Goal: Task Accomplishment & Management: Use online tool/utility

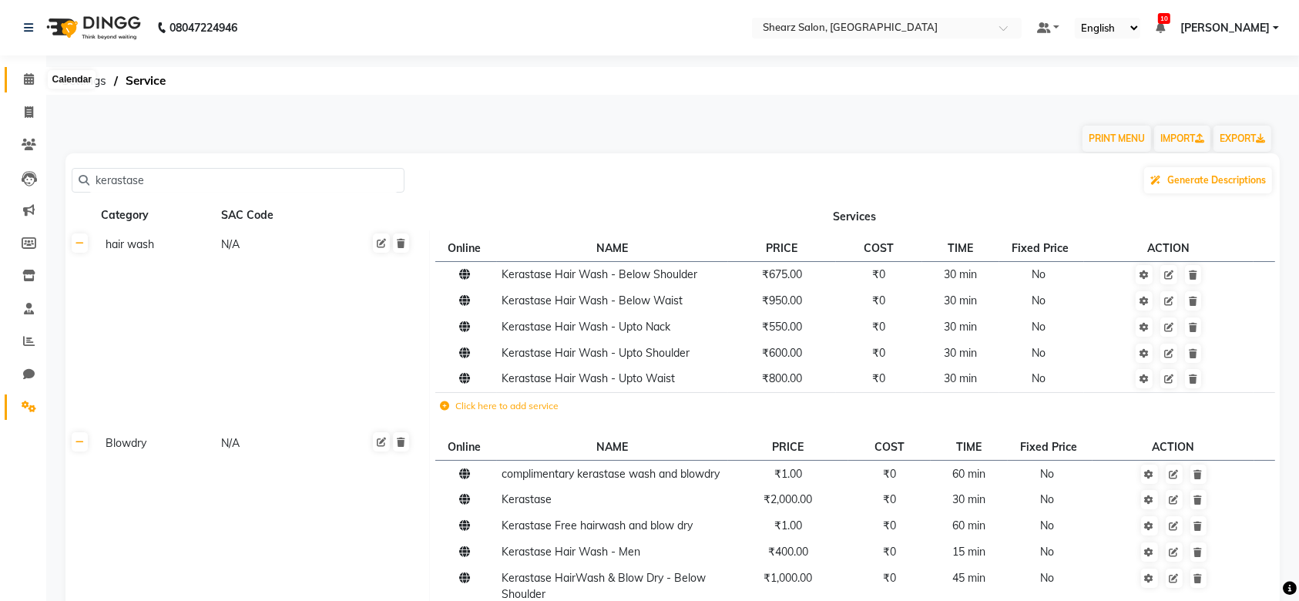
click at [17, 78] on span at bounding box center [28, 80] width 27 height 18
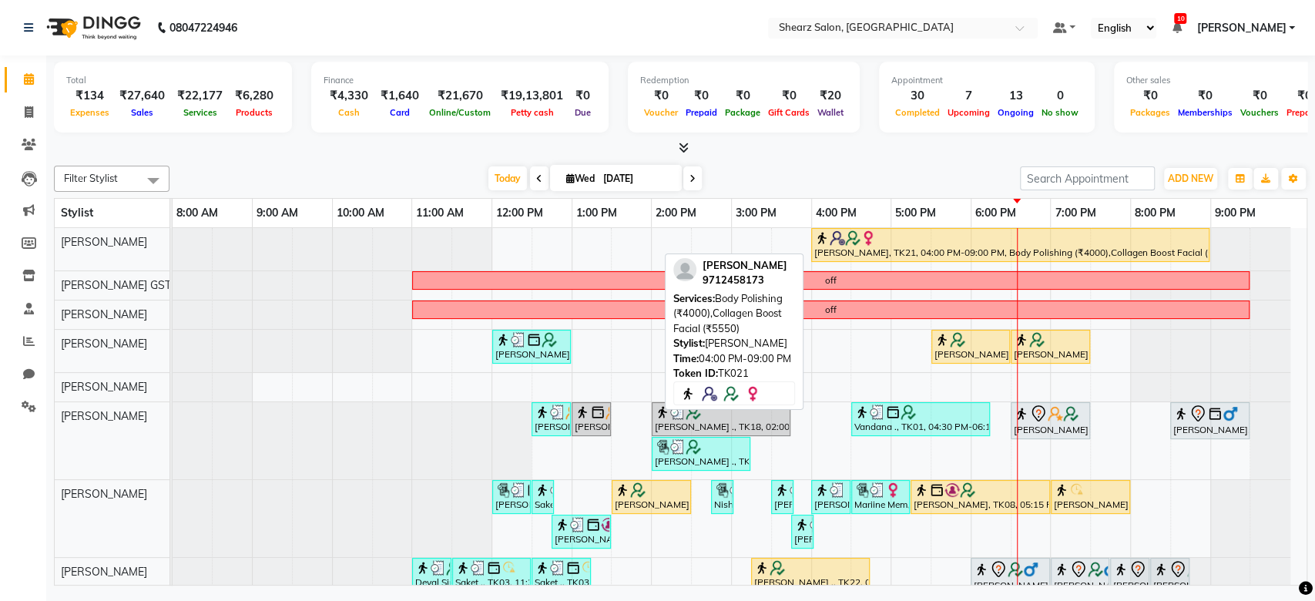
click at [892, 243] on div at bounding box center [1010, 237] width 392 height 15
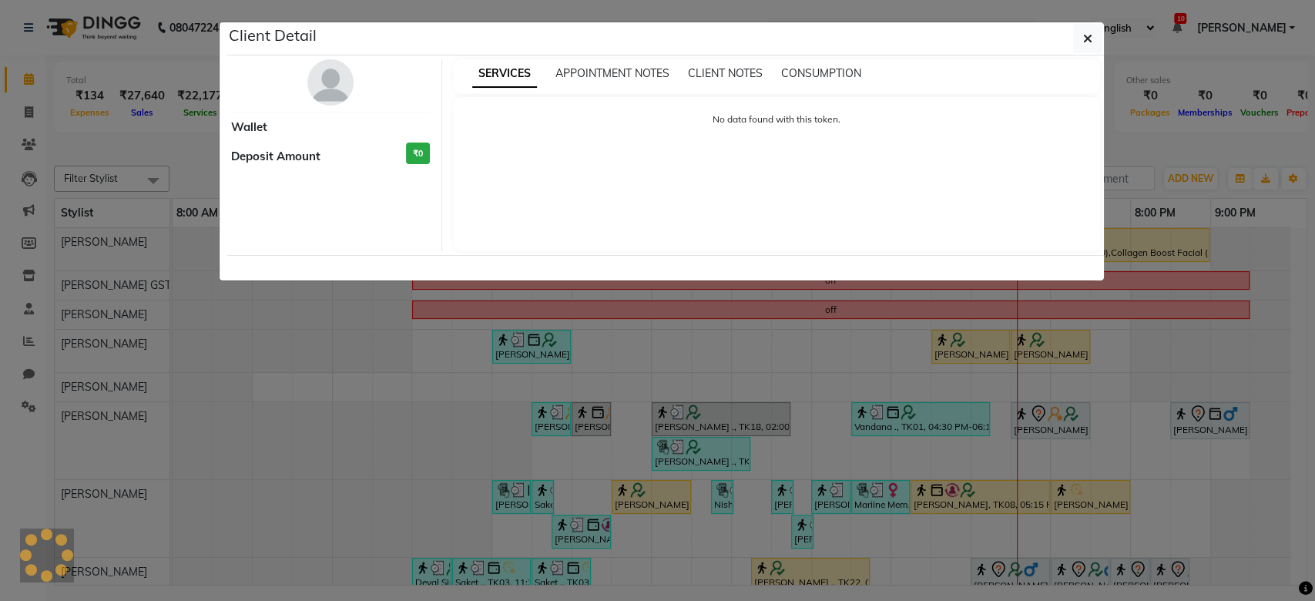
select select "1"
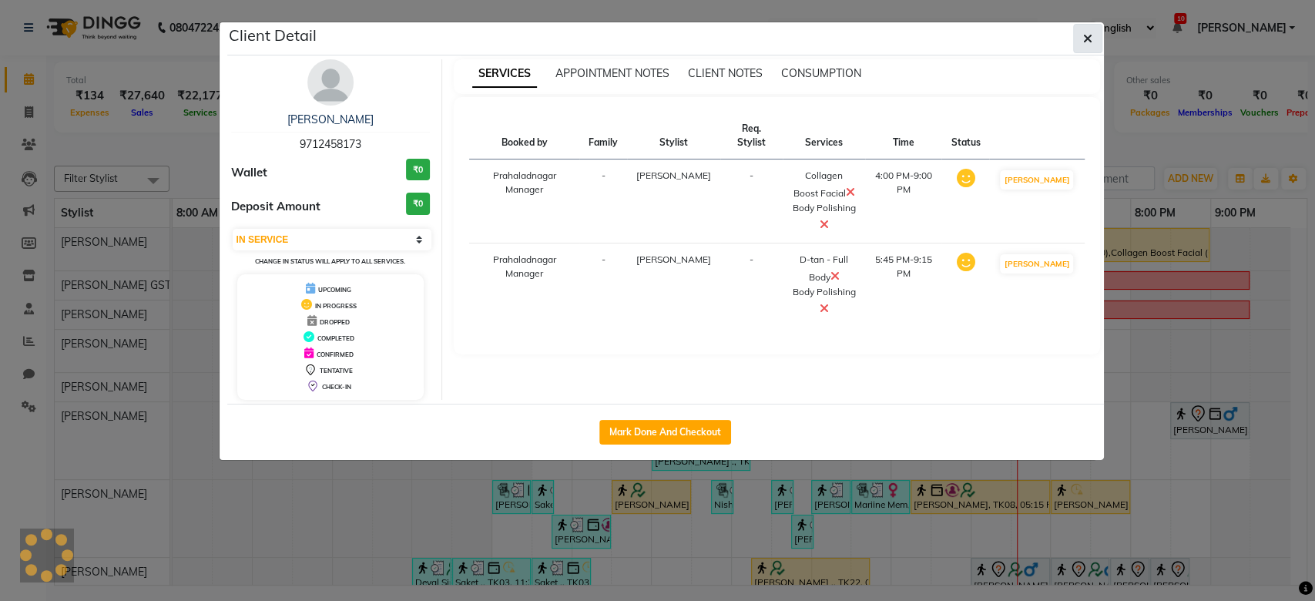
click at [1088, 45] on span "button" at bounding box center [1087, 38] width 9 height 15
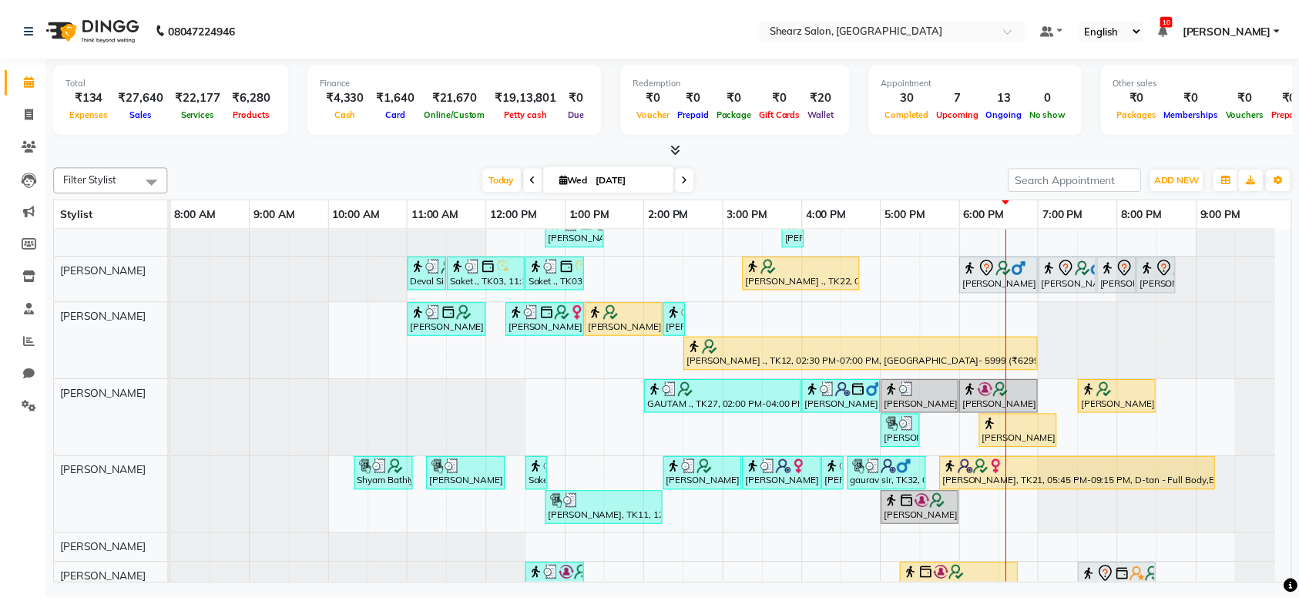
scroll to position [370, 0]
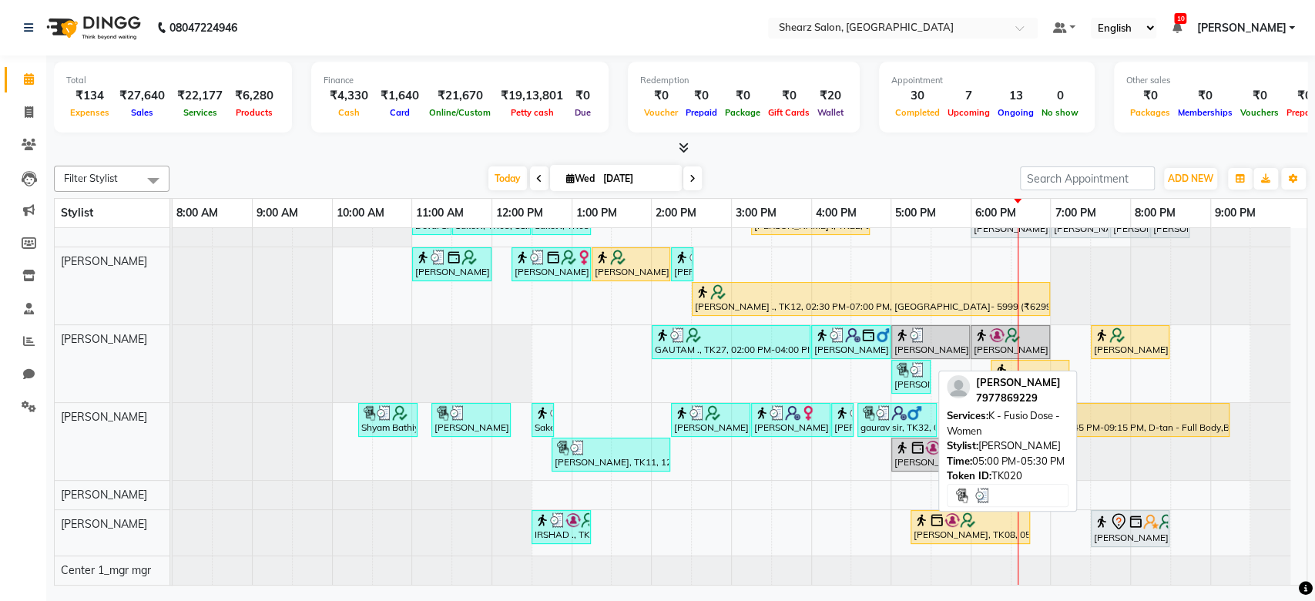
click at [912, 362] on img at bounding box center [917, 369] width 15 height 15
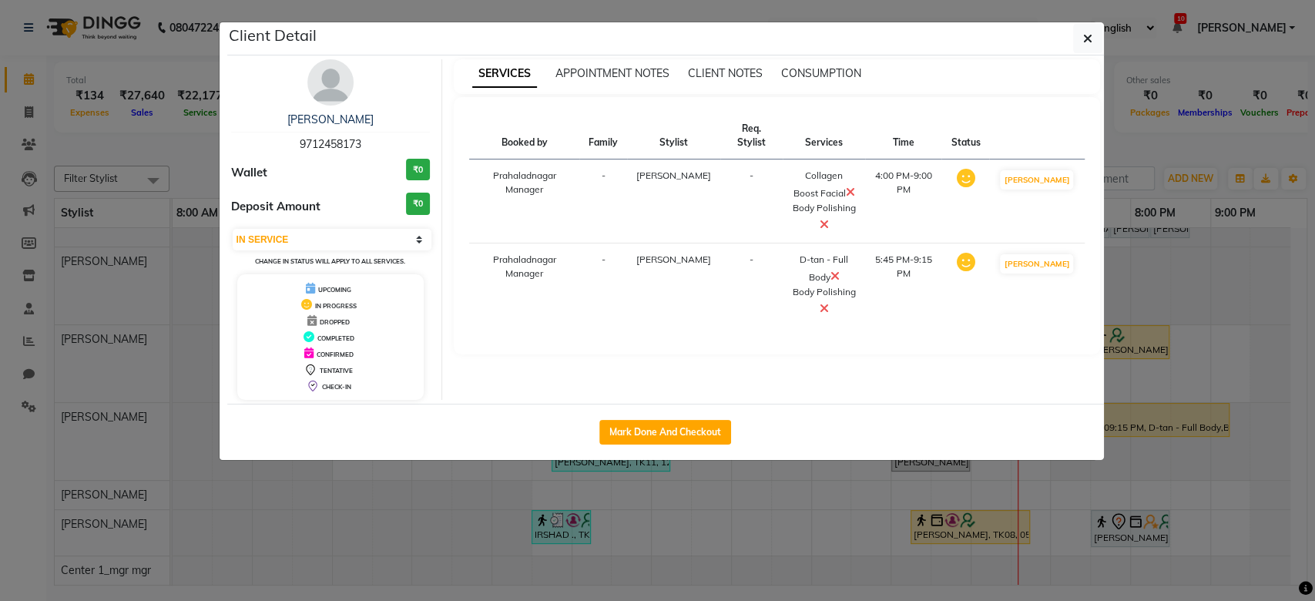
select select "3"
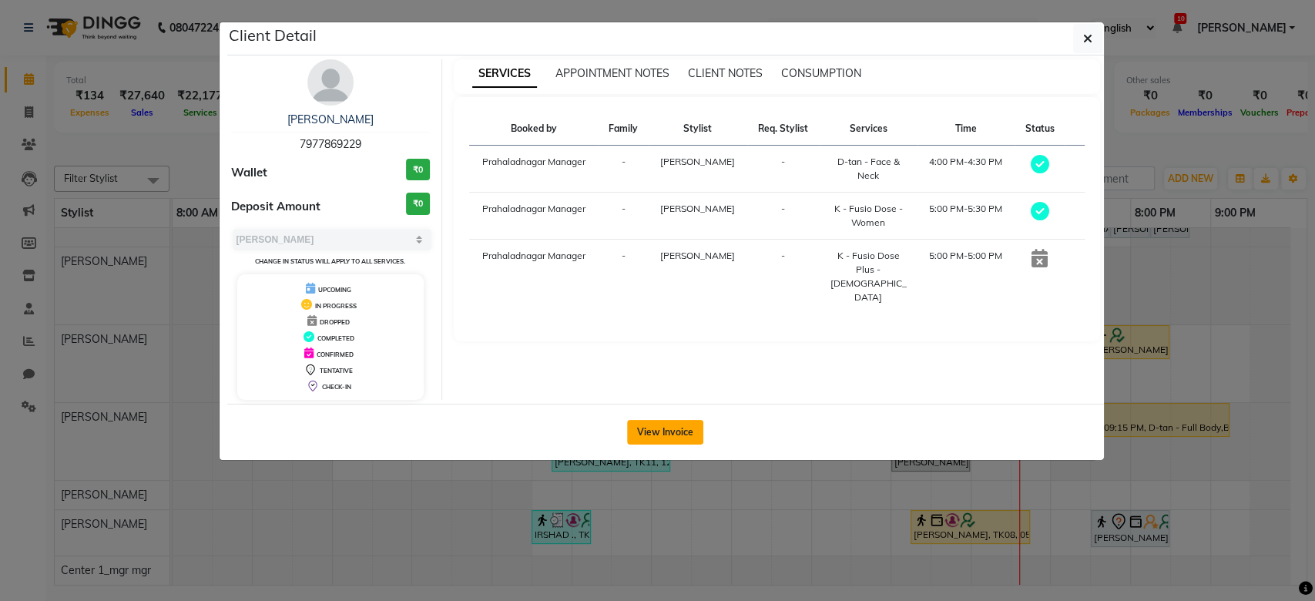
click at [698, 432] on button "View Invoice" at bounding box center [665, 432] width 76 height 25
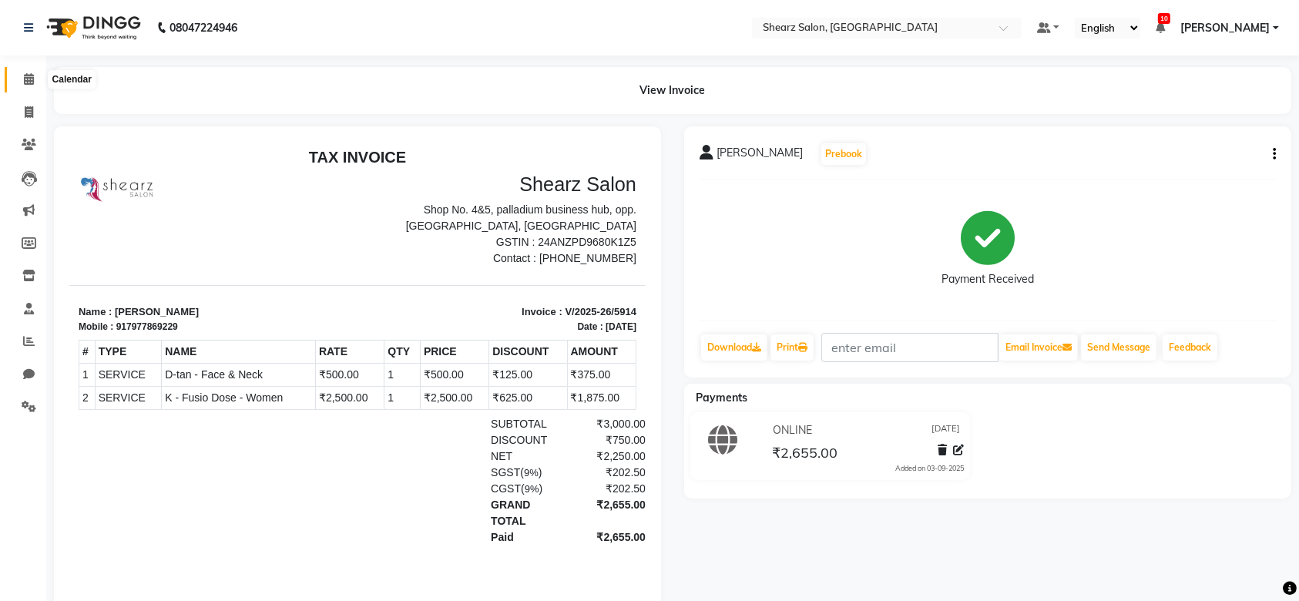
click at [26, 85] on icon at bounding box center [29, 79] width 10 height 12
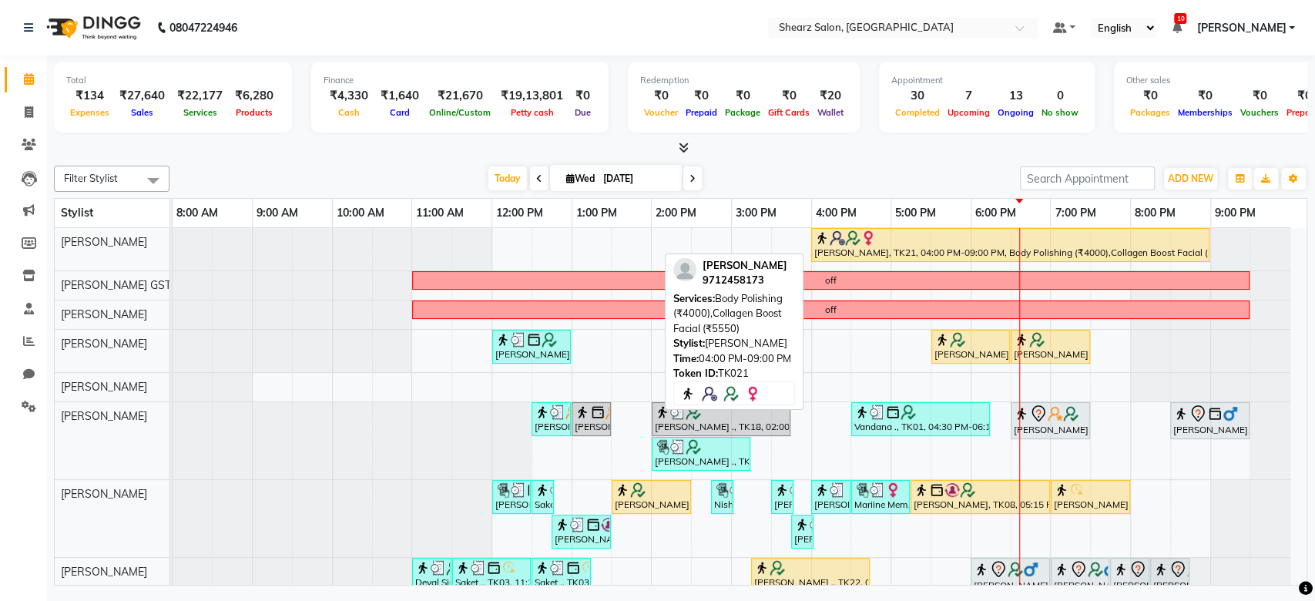
click at [871, 250] on div "depanshi chauhan, TK21, 04:00 PM-09:00 PM, Body Polishing (₹4000),Collagen Boos…" at bounding box center [1010, 244] width 395 height 29
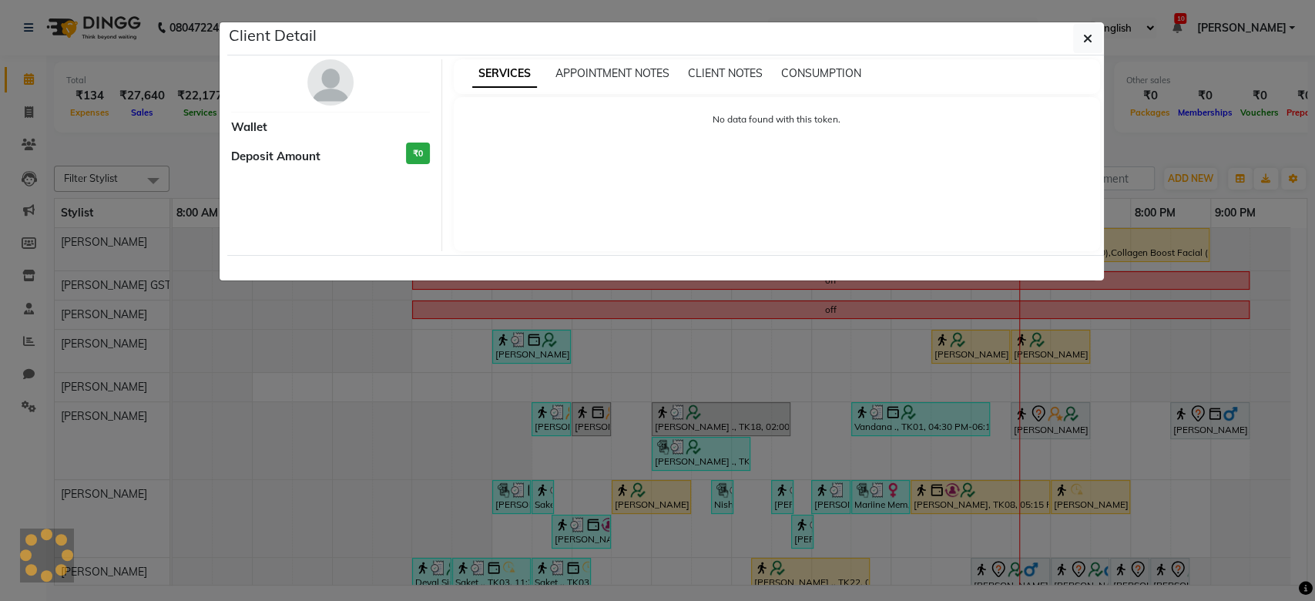
select select "1"
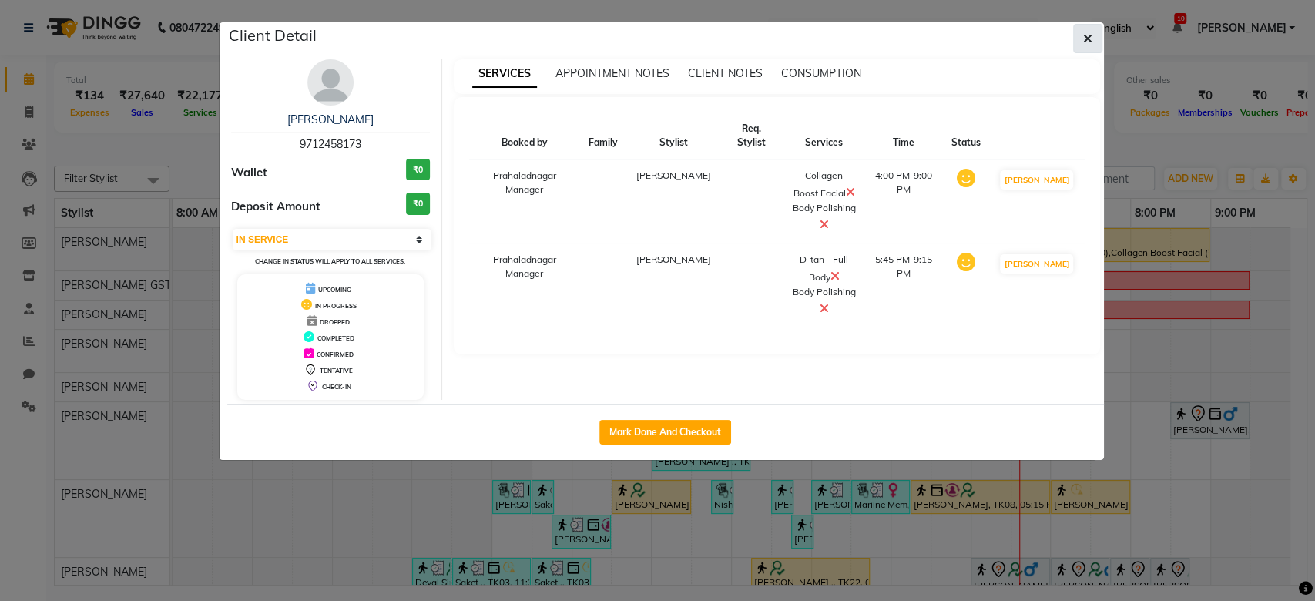
click at [1086, 49] on button "button" at bounding box center [1087, 38] width 29 height 29
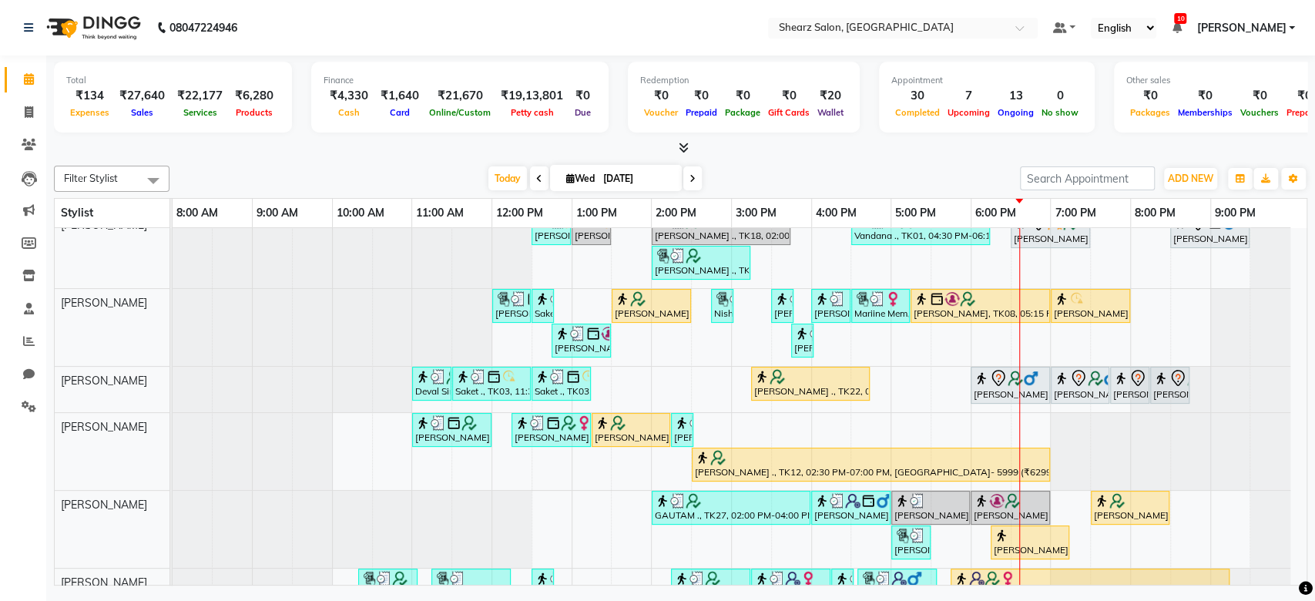
scroll to position [370, 0]
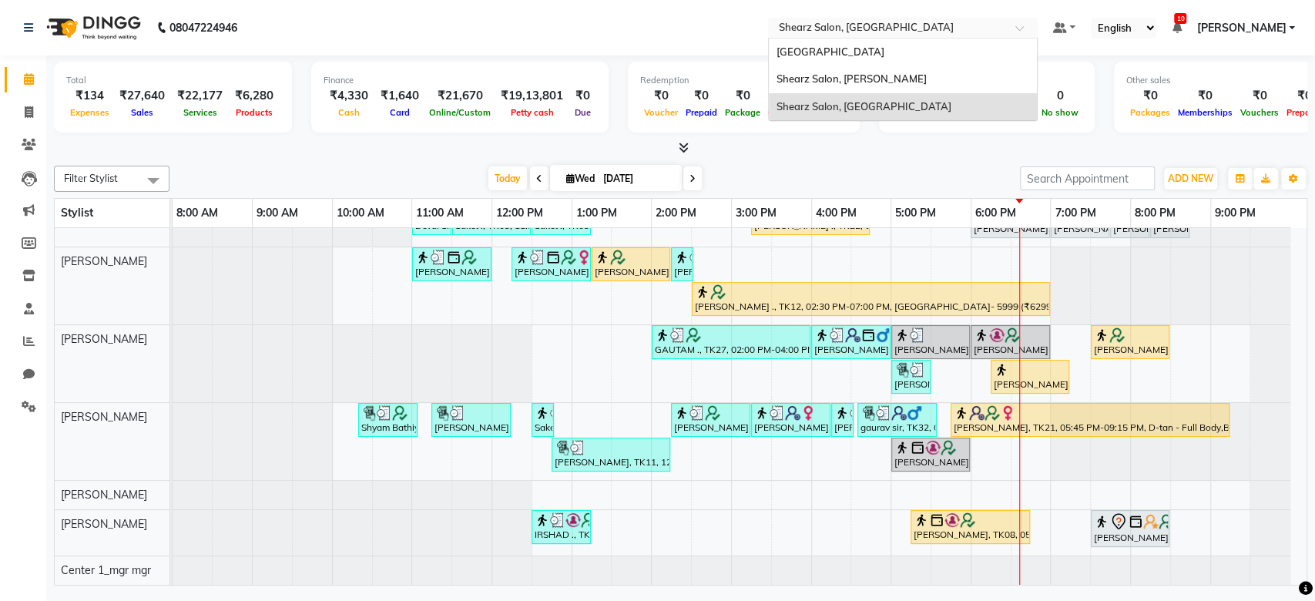
click at [880, 32] on input "text" at bounding box center [887, 29] width 223 height 15
click at [884, 82] on span "Shearz Salon, [PERSON_NAME]" at bounding box center [851, 78] width 150 height 12
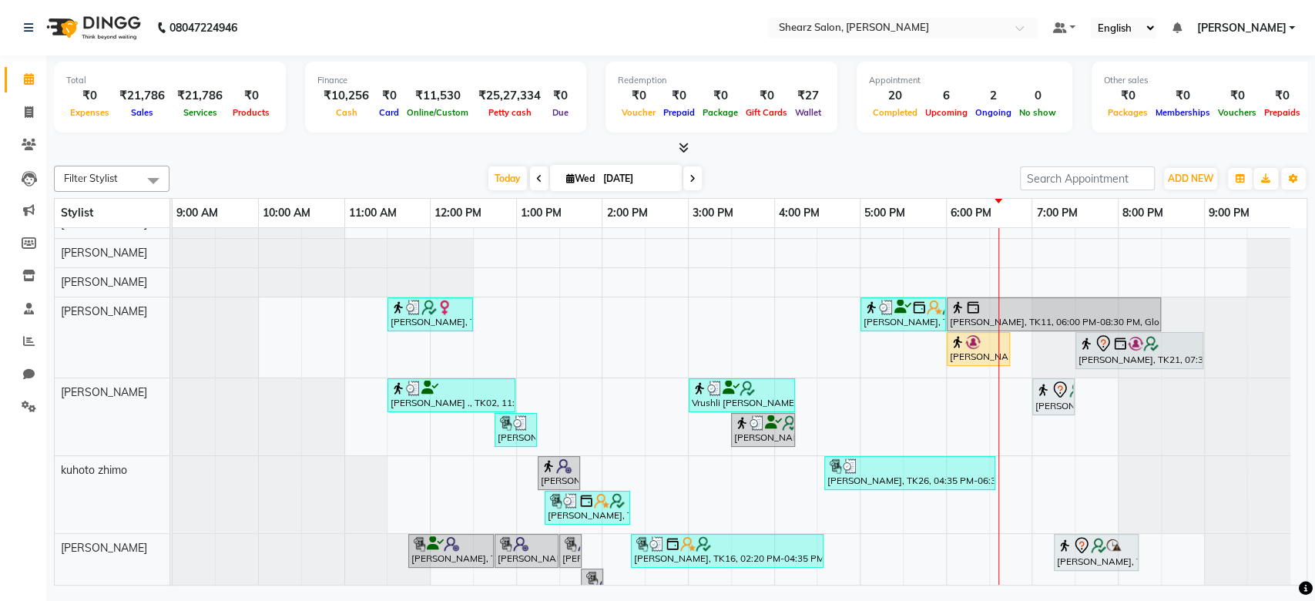
scroll to position [16, 0]
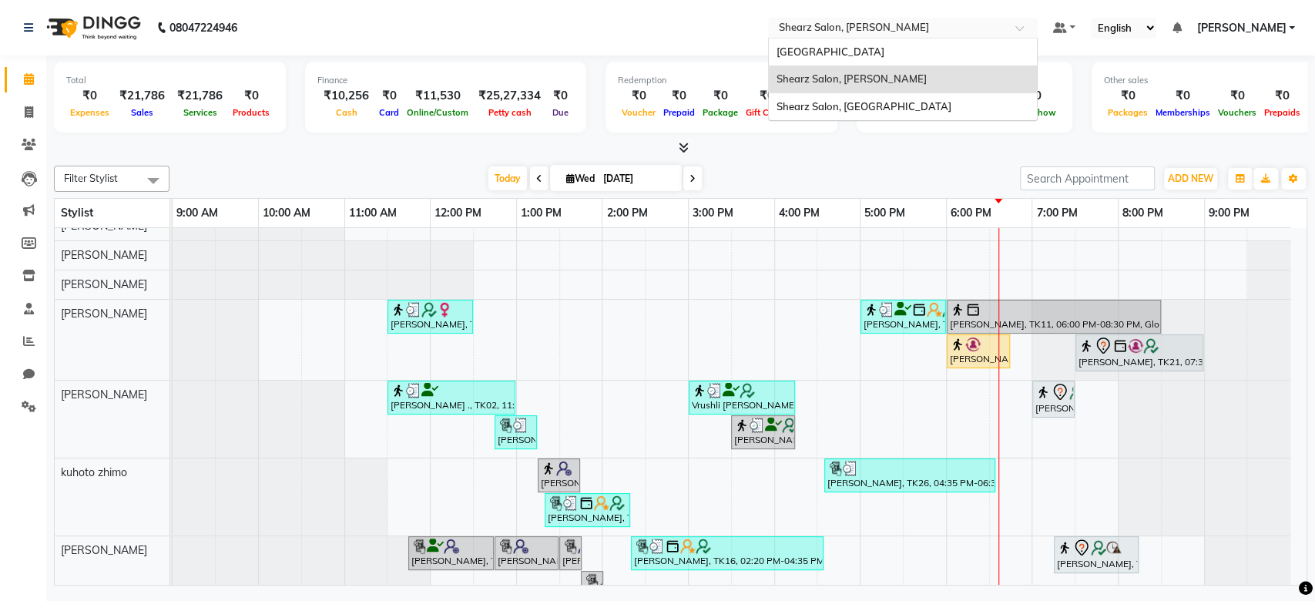
drag, startPoint x: 876, startPoint y: 37, endPoint x: 882, endPoint y: 108, distance: 71.1
click at [882, 39] on ng-select "Select Location × Shearz Salon, [PERSON_NAME][GEOGRAPHIC_DATA][PERSON_NAME], [G…" at bounding box center [903, 28] width 270 height 21
click at [882, 108] on span "Shearz Salon, [GEOGRAPHIC_DATA]" at bounding box center [863, 106] width 175 height 12
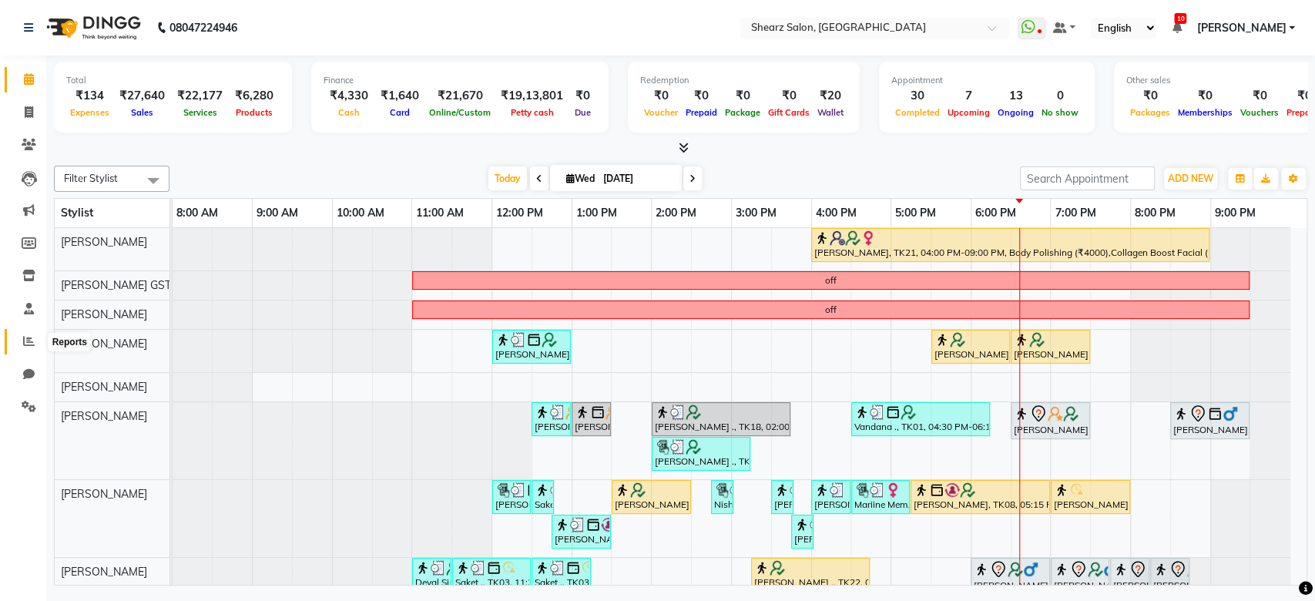
click at [22, 344] on span at bounding box center [28, 342] width 27 height 18
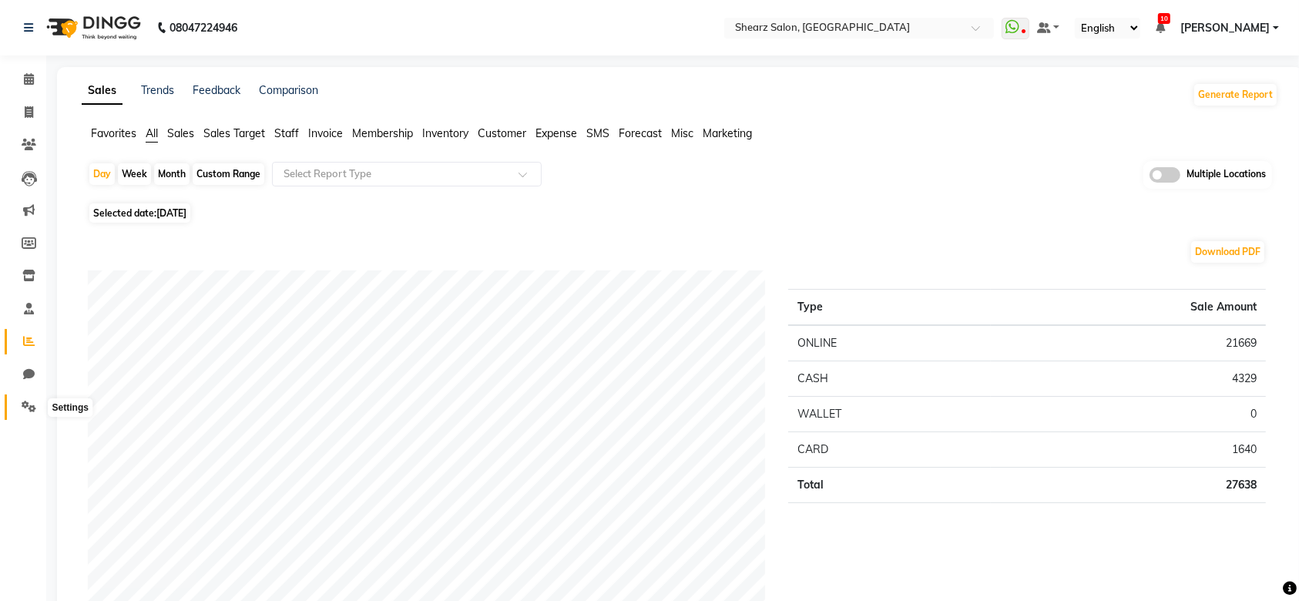
click at [28, 404] on icon at bounding box center [29, 406] width 15 height 12
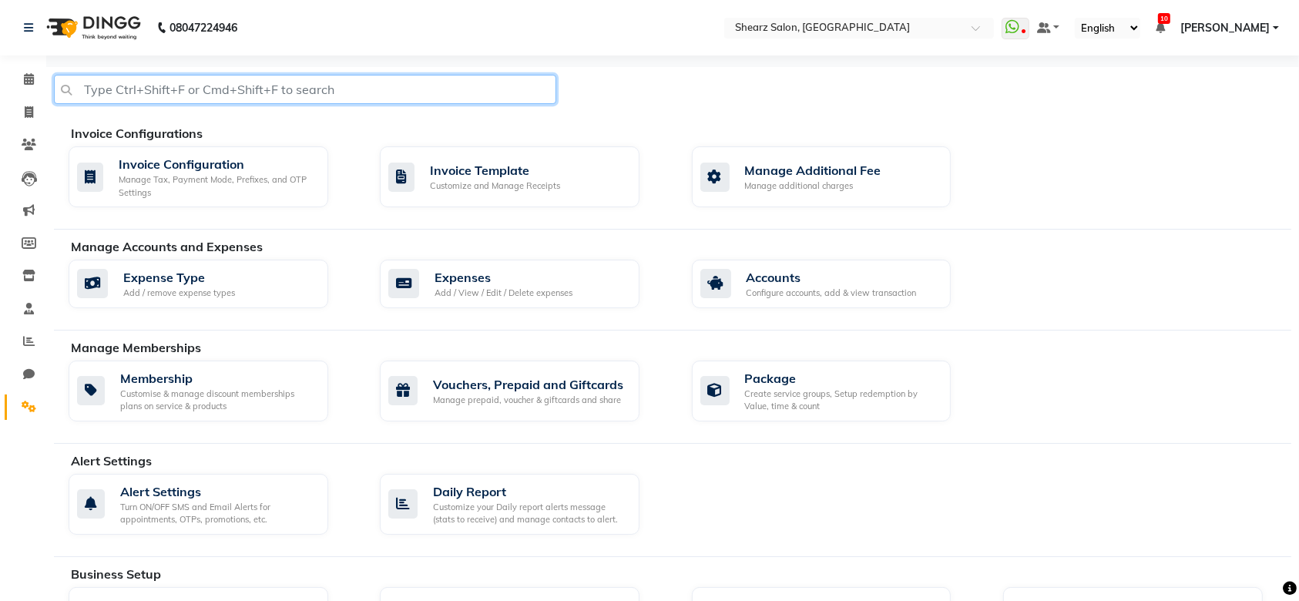
click at [263, 96] on input "text" at bounding box center [305, 89] width 502 height 29
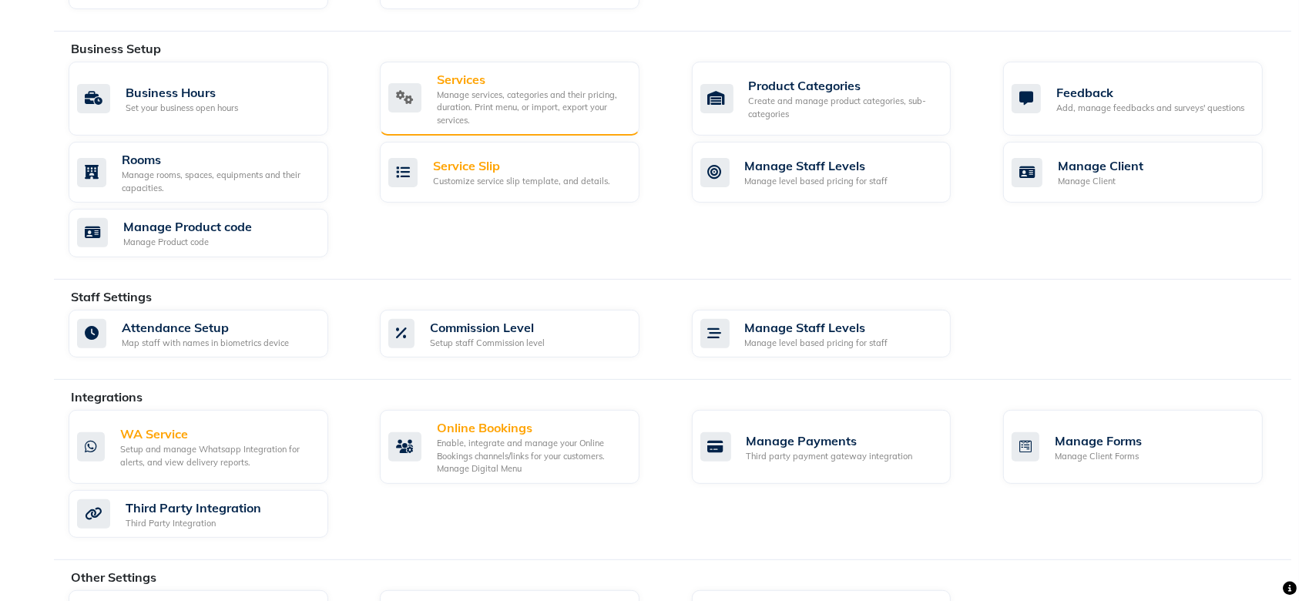
type input "serv"
click at [532, 115] on div "Manage services, categories and their pricing, duration. Print menu, or import,…" at bounding box center [532, 108] width 190 height 39
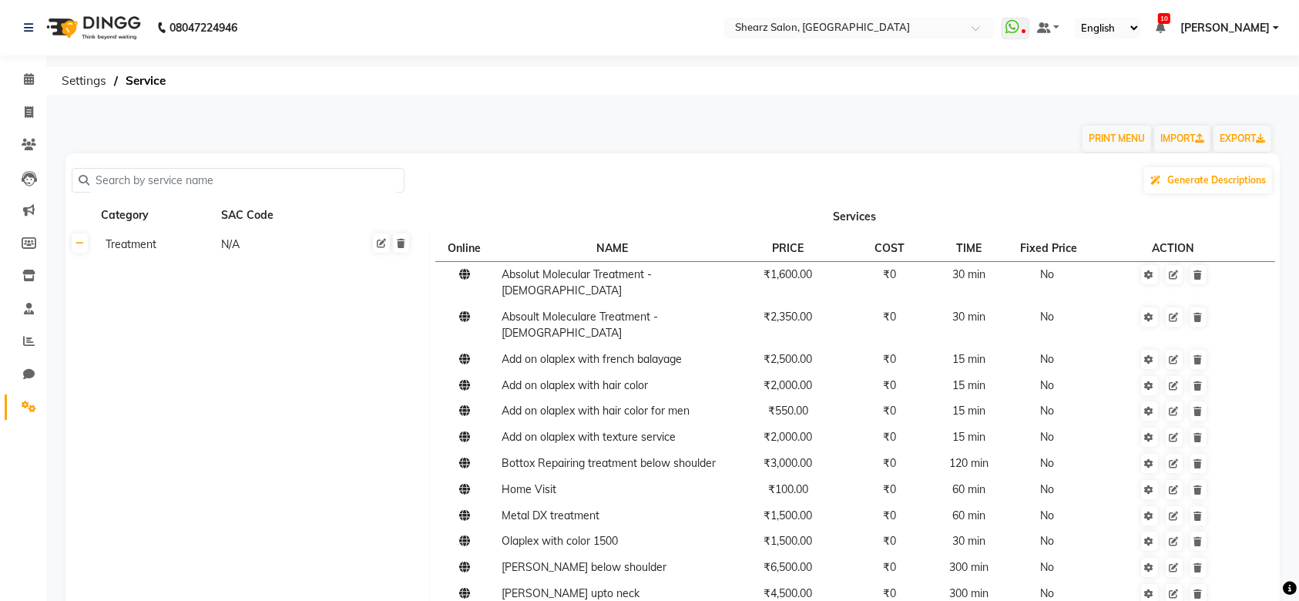
click at [219, 183] on input "text" at bounding box center [243, 181] width 308 height 24
click at [1155, 427] on link at bounding box center [1149, 436] width 17 height 19
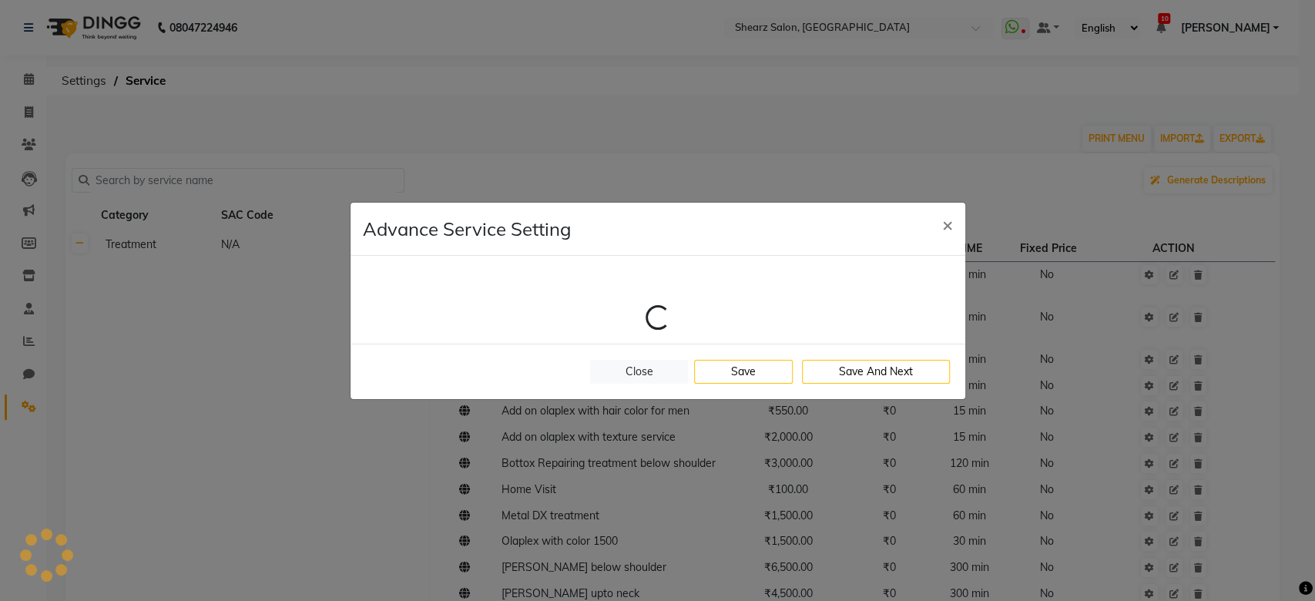
select select "1: 114738"
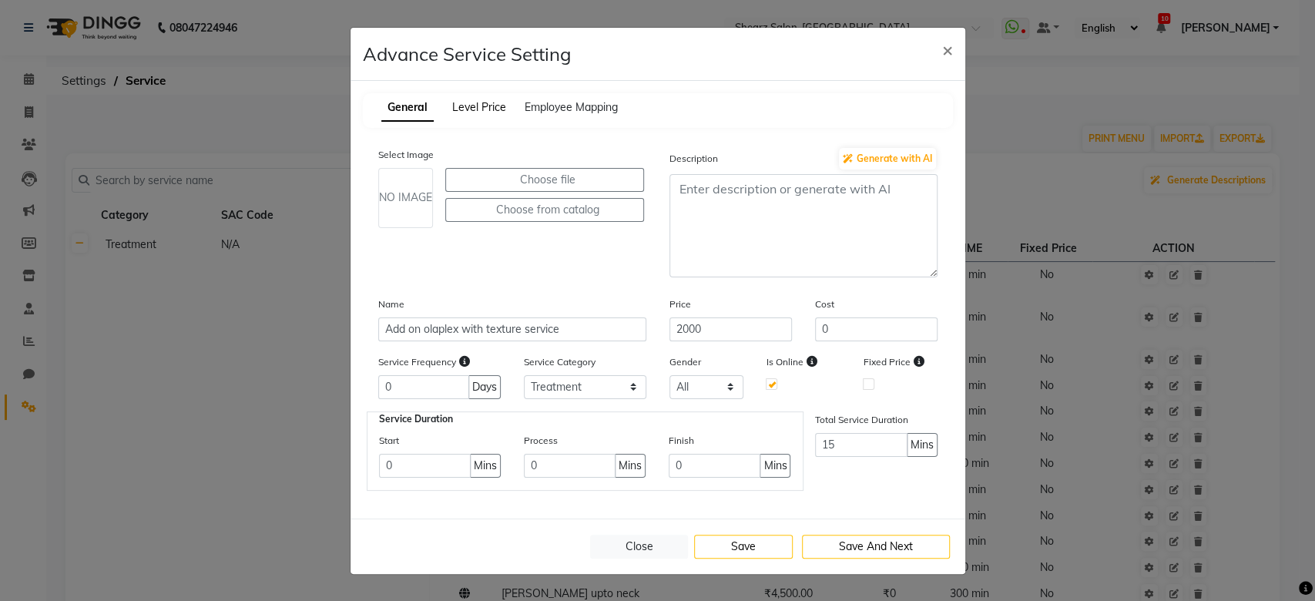
click at [492, 109] on span "Level Price" at bounding box center [479, 107] width 54 height 14
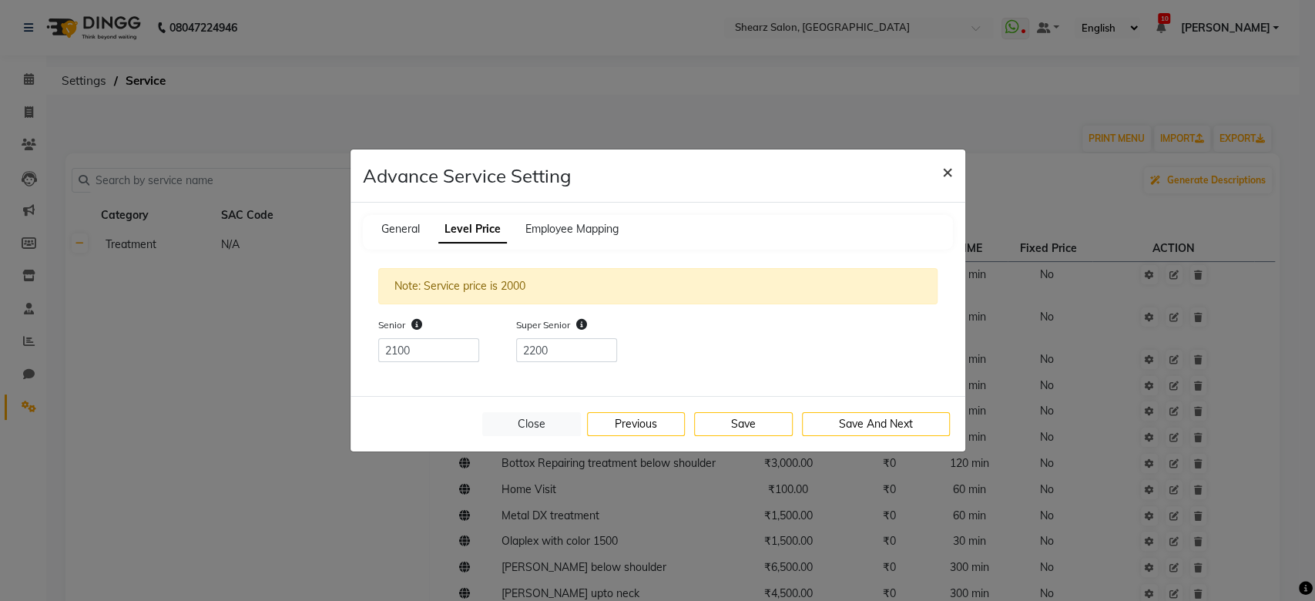
click at [946, 170] on span "×" at bounding box center [947, 170] width 11 height 23
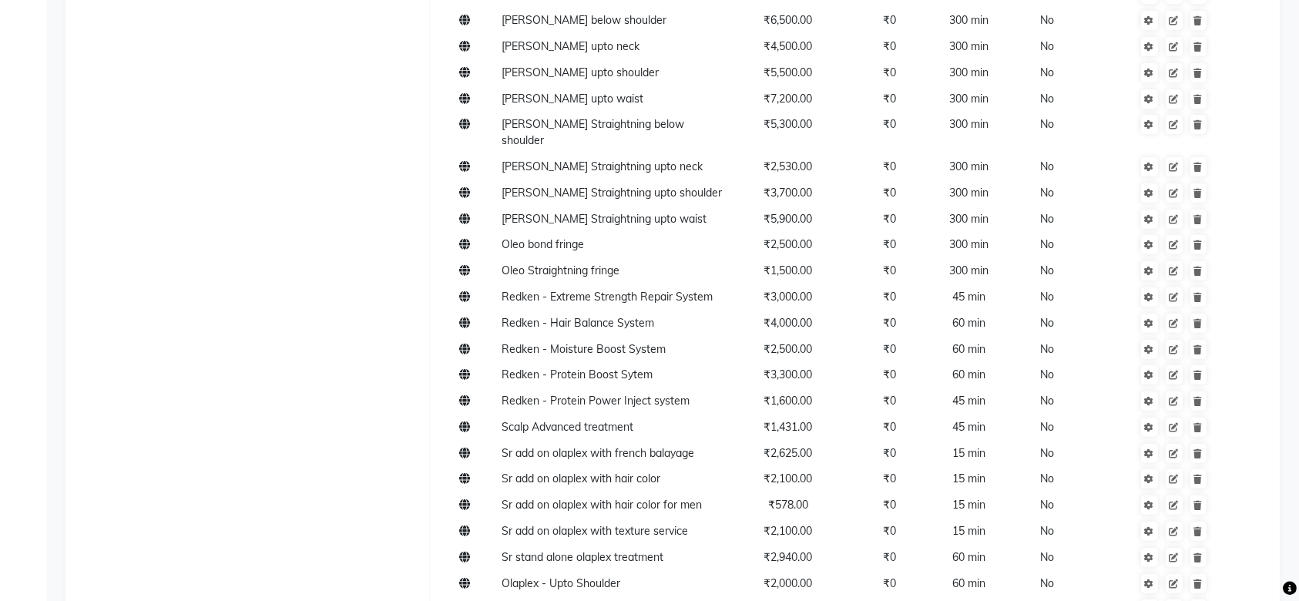
scroll to position [616, 0]
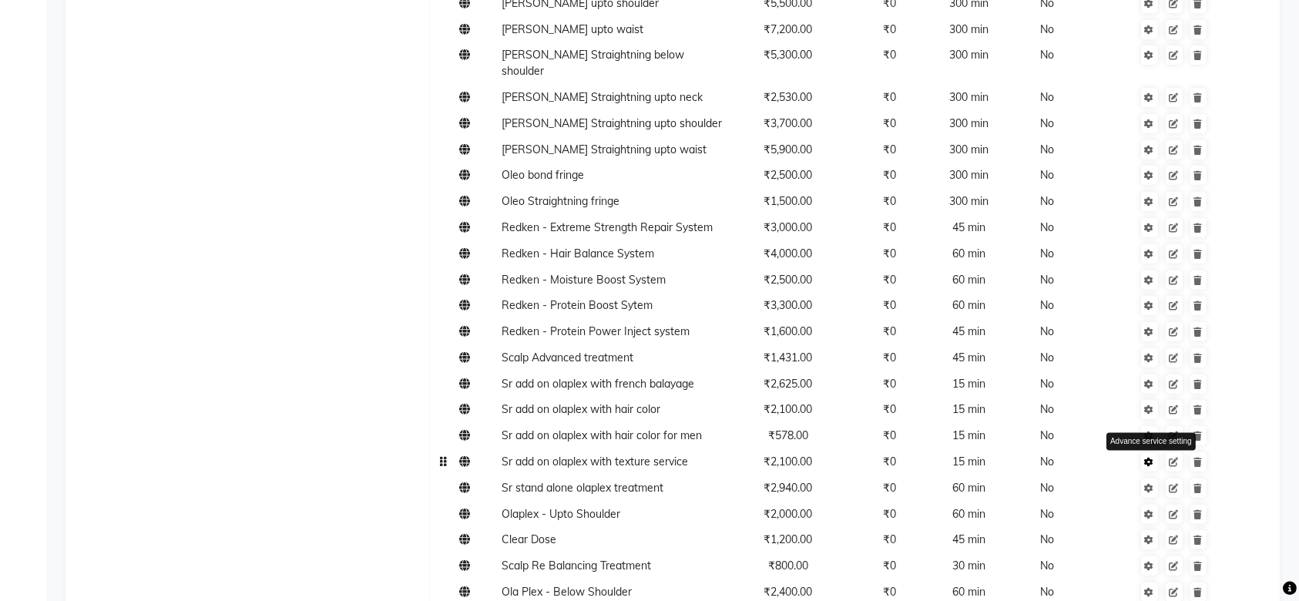
click at [1152, 457] on icon at bounding box center [1149, 461] width 9 height 9
select select "1: 114738"
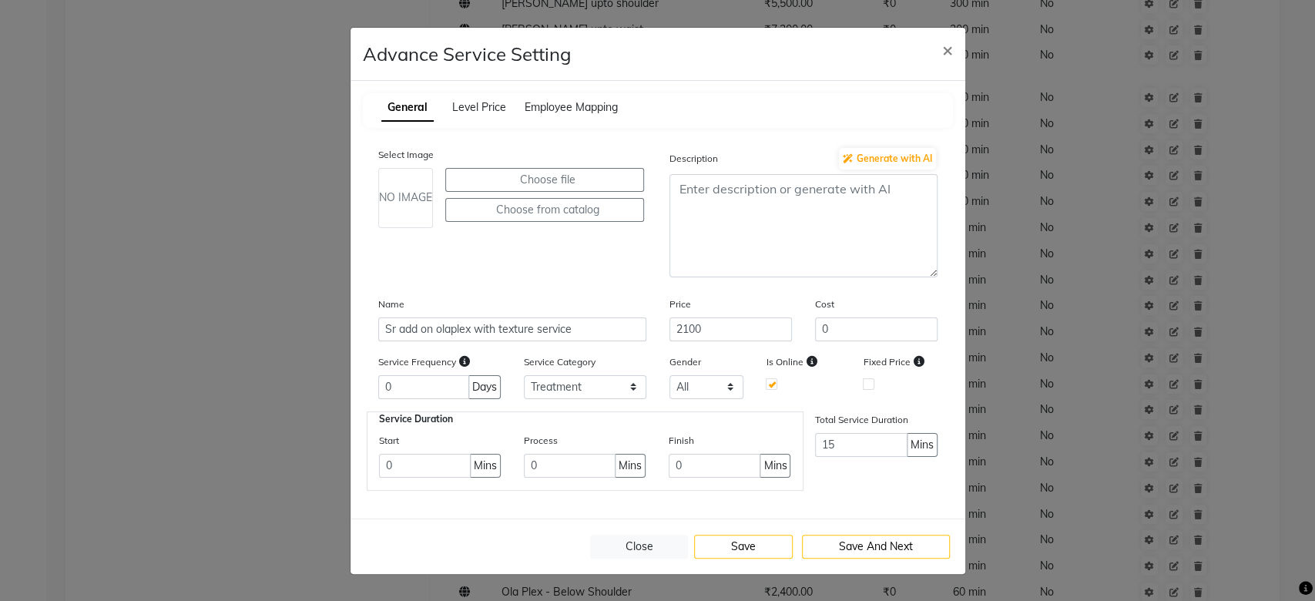
click at [484, 116] on div "General Level Price Employee Mapping" at bounding box center [658, 110] width 590 height 35
click at [481, 110] on span "Level Price" at bounding box center [479, 107] width 54 height 14
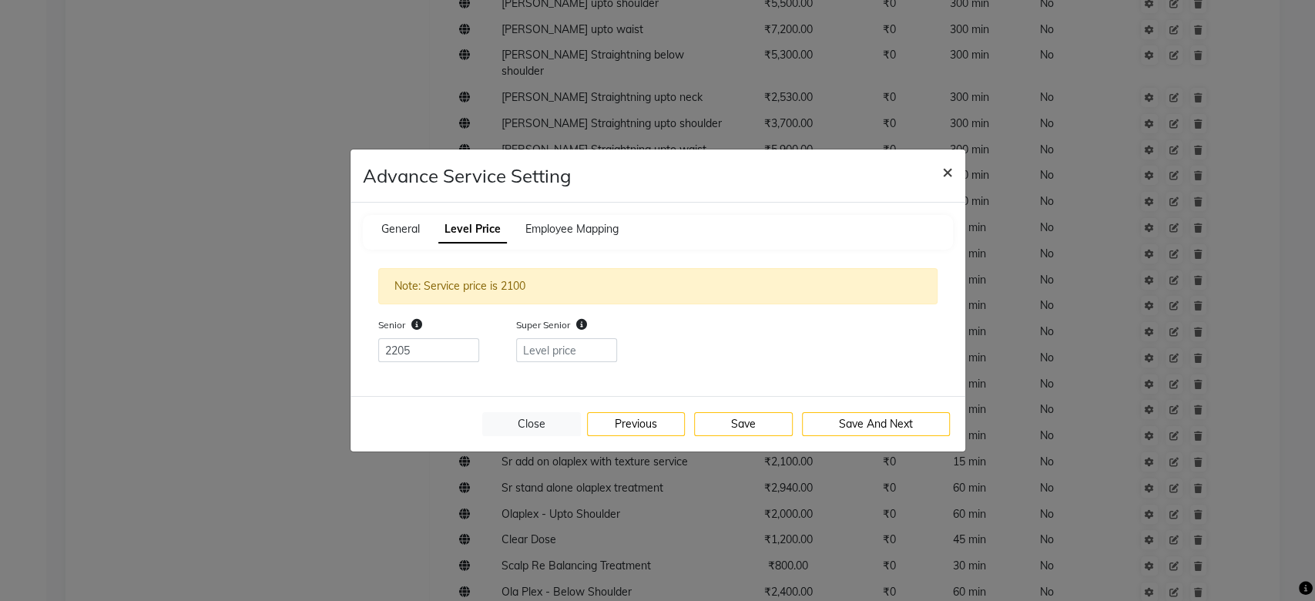
click at [952, 173] on button "×" at bounding box center [947, 170] width 35 height 43
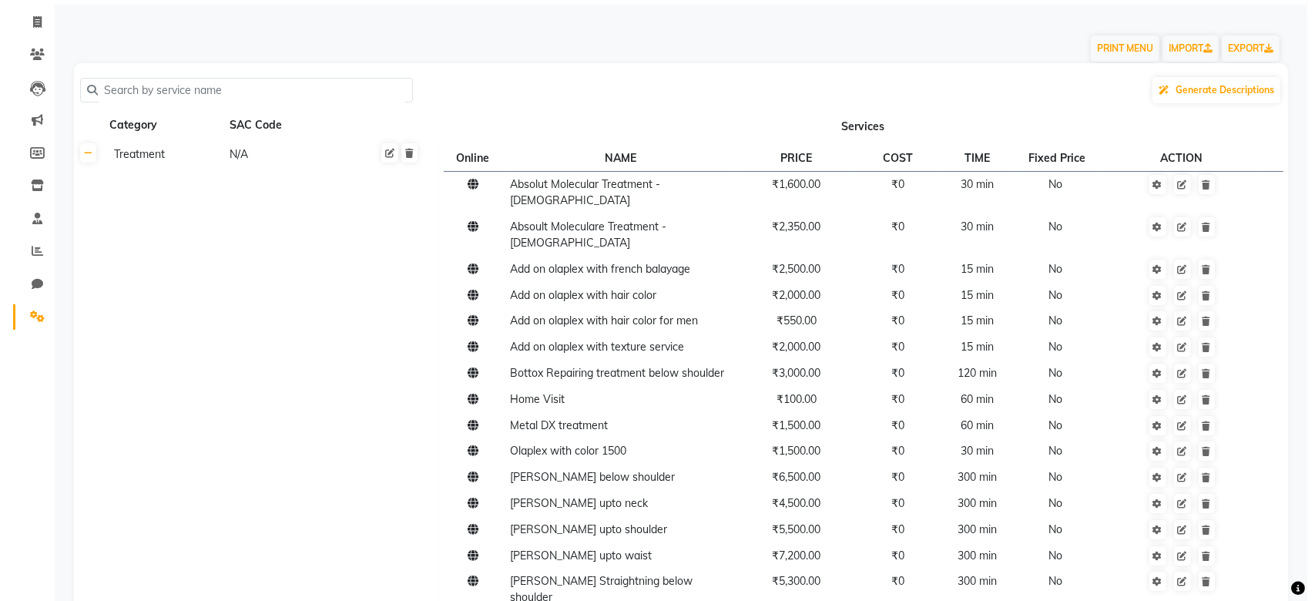
scroll to position [0, 0]
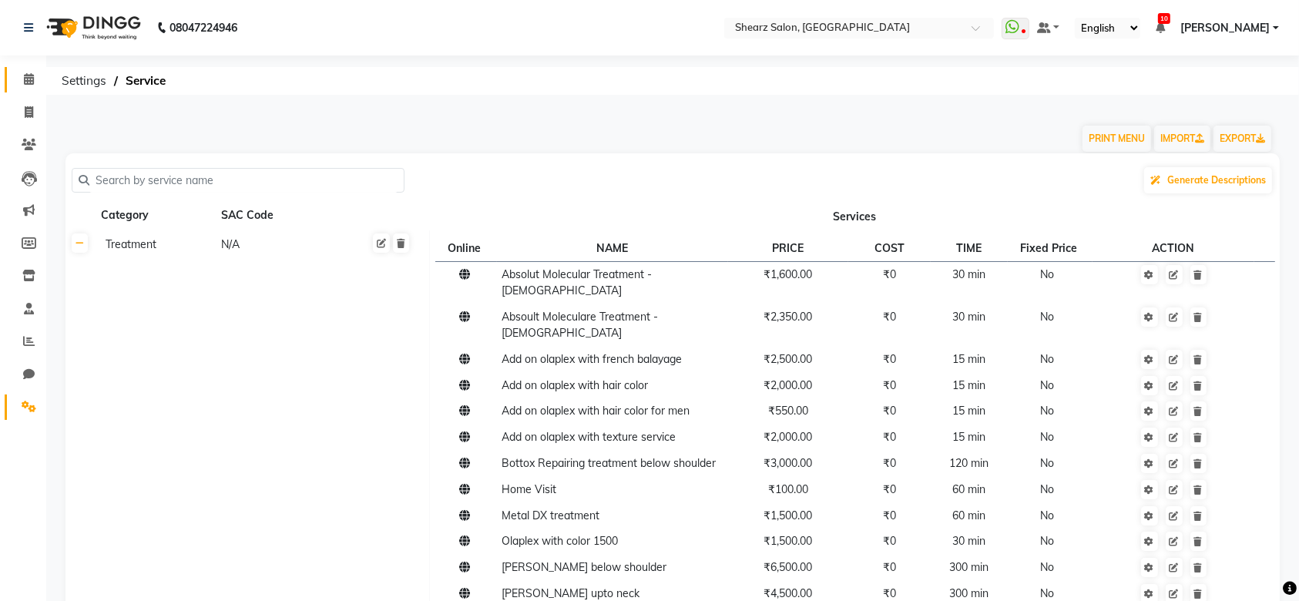
click at [37, 69] on link "Calendar" at bounding box center [23, 79] width 37 height 25
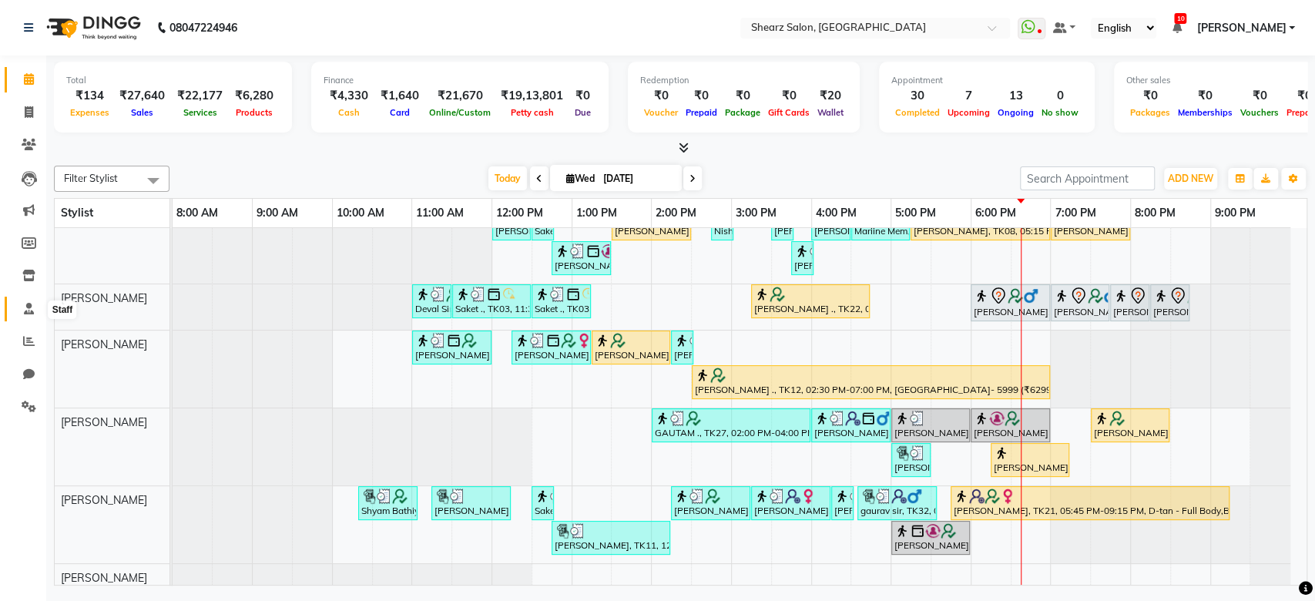
click at [28, 316] on span at bounding box center [28, 309] width 27 height 18
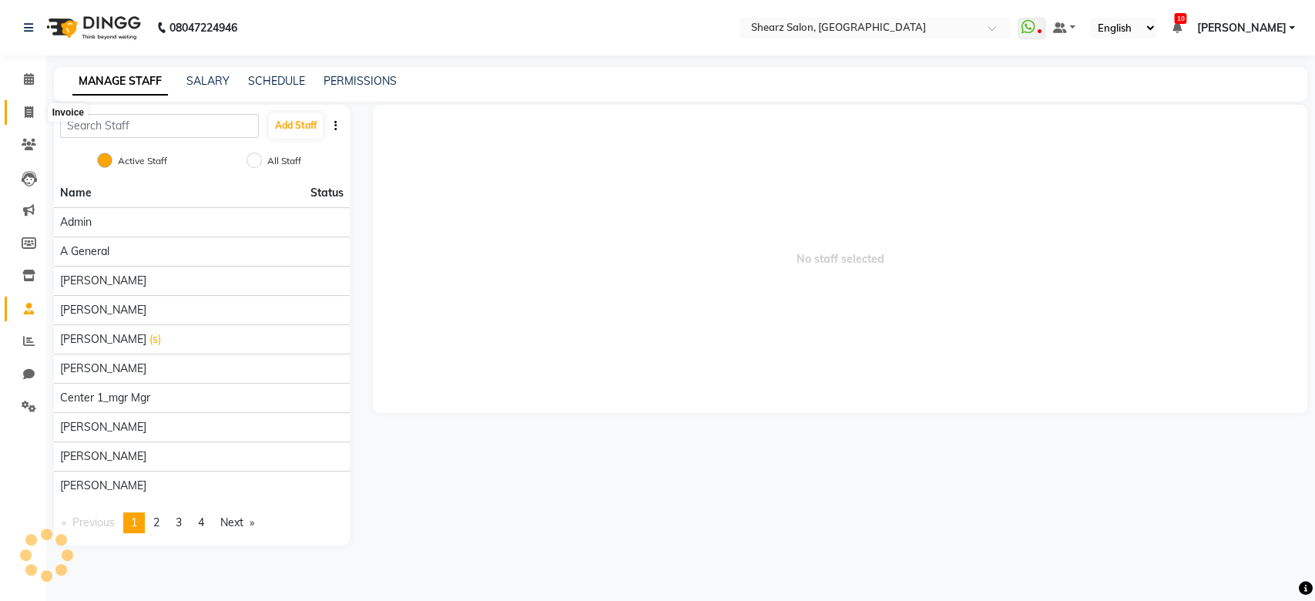
click at [35, 109] on span at bounding box center [28, 113] width 27 height 18
select select "8157"
select select "service"
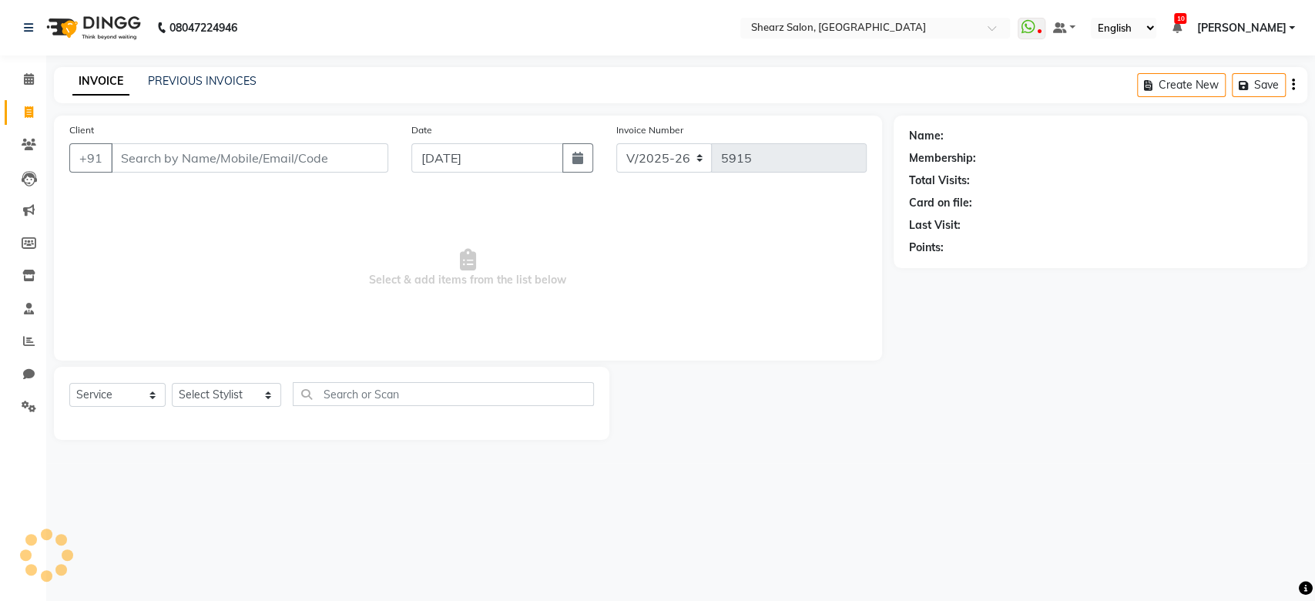
click at [262, 157] on input "Client" at bounding box center [249, 157] width 277 height 29
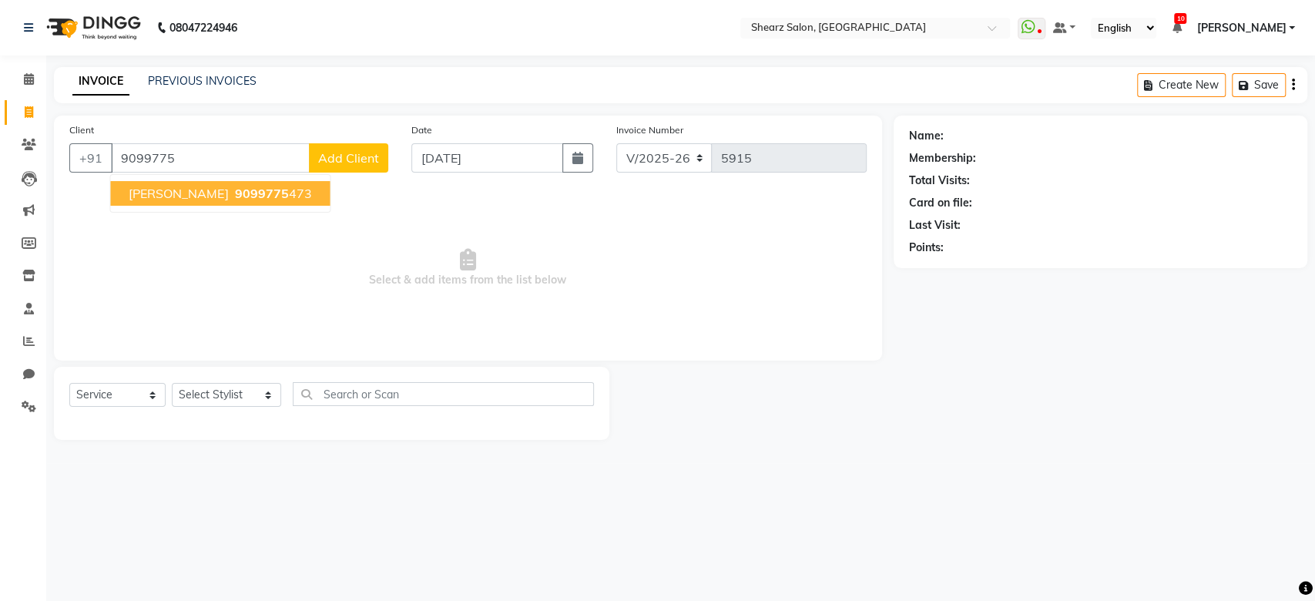
click at [250, 194] on span "9099775" at bounding box center [261, 193] width 54 height 15
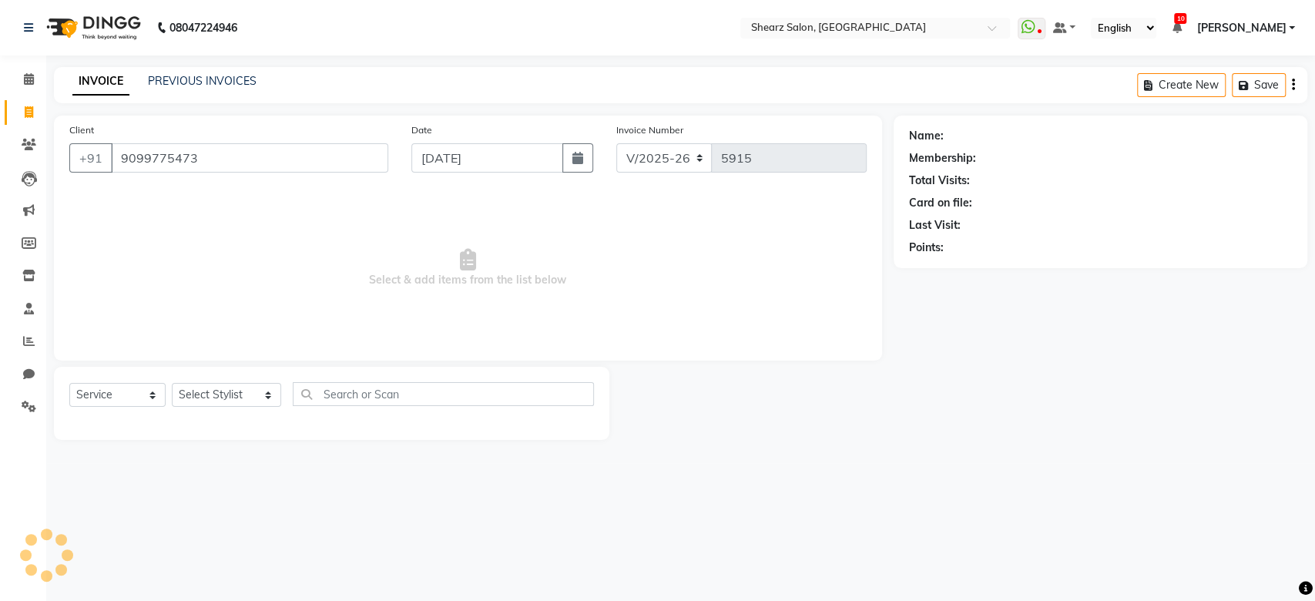
type input "9099775473"
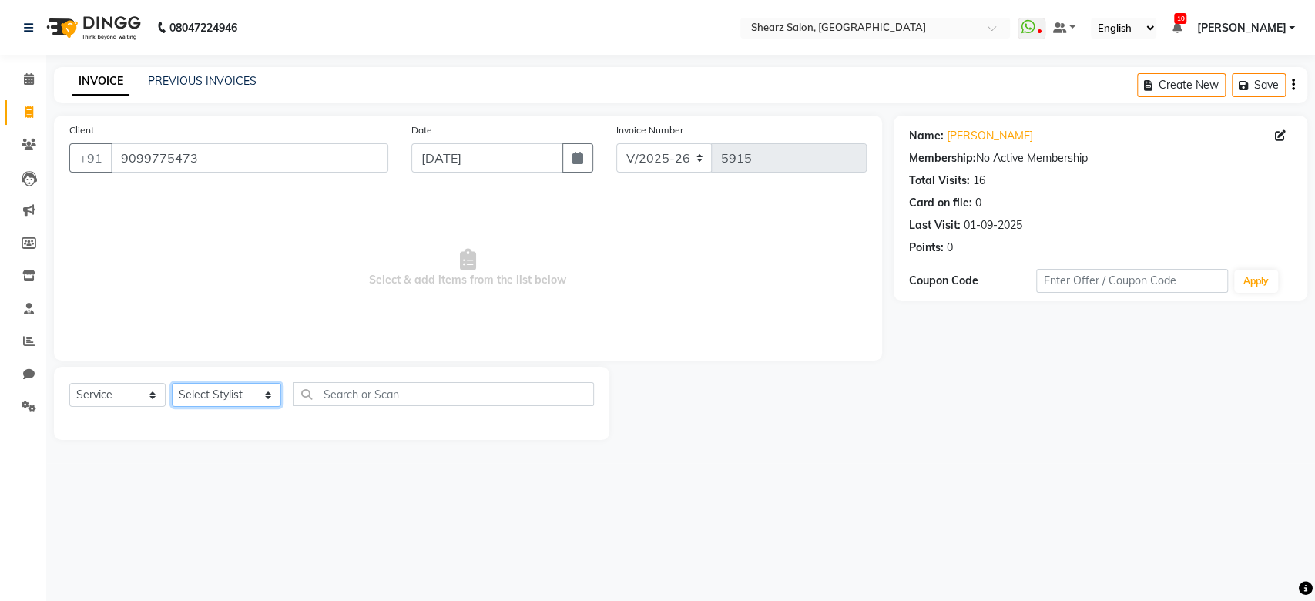
click at [215, 394] on select "Select Stylist Admin A General Arvind S Devda Asha Chavariya Asha Chavariya Bri…" at bounding box center [226, 395] width 109 height 24
drag, startPoint x: 450, startPoint y: 310, endPoint x: 206, endPoint y: 404, distance: 261.6
click at [206, 404] on div "Client +91 9099775473 Date 03-09-2025 Invoice Number V/2025 V/2025-26 5915 Sele…" at bounding box center [467, 278] width 851 height 324
click at [206, 404] on select "Select Stylist Admin A General Arvind S Devda Asha Chavariya Asha Chavariya Bri…" at bounding box center [226, 395] width 109 height 24
select select "77475"
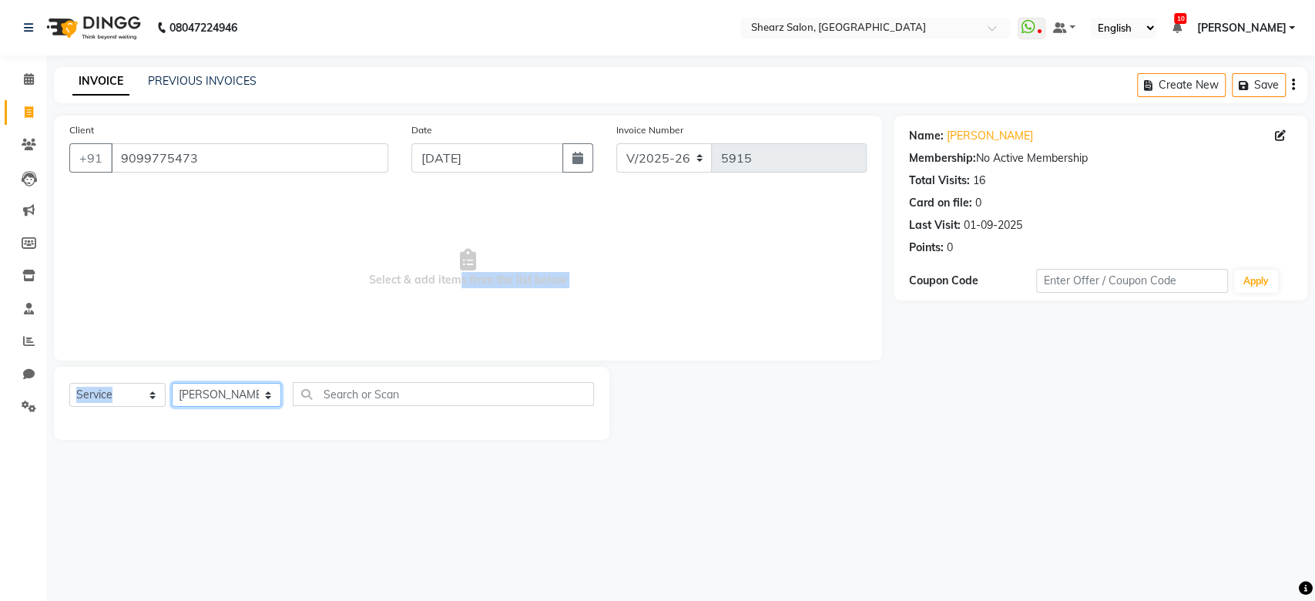
click at [172, 383] on select "Select Stylist Admin A General Arvind S Devda Asha Chavariya Asha Chavariya Bri…" at bounding box center [226, 395] width 109 height 24
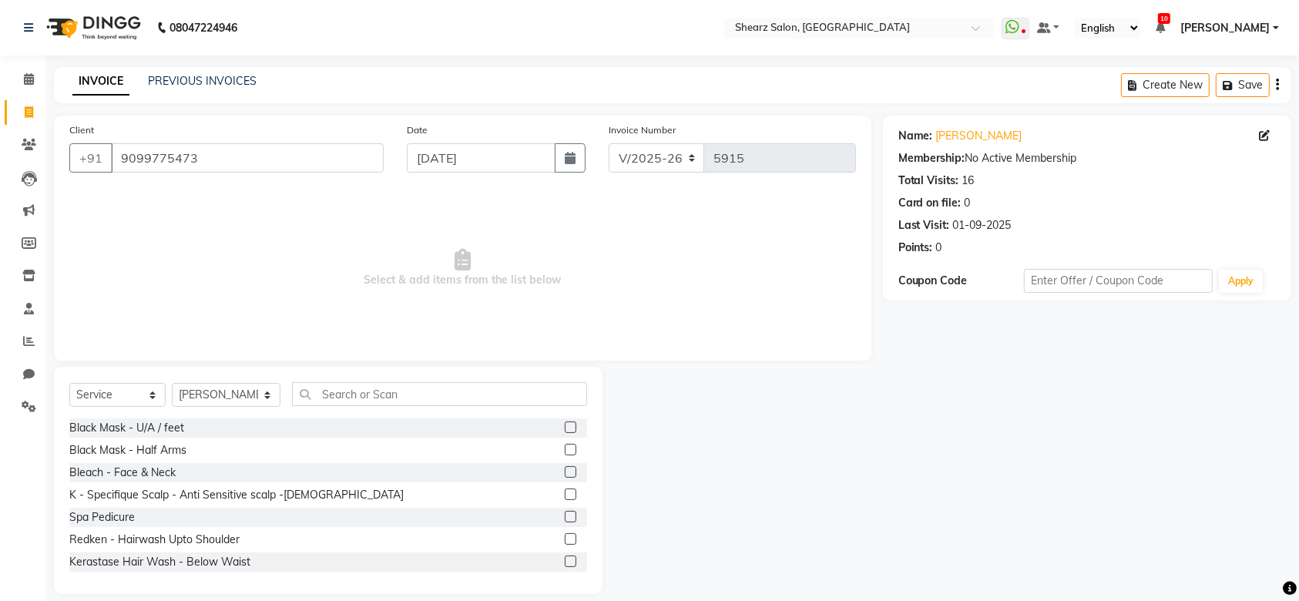
click at [360, 405] on div "Select Service Product Membership Package Voucher Prepaid Gift Card Select Styl…" at bounding box center [328, 400] width 518 height 36
click at [357, 399] on input "text" at bounding box center [439, 394] width 295 height 24
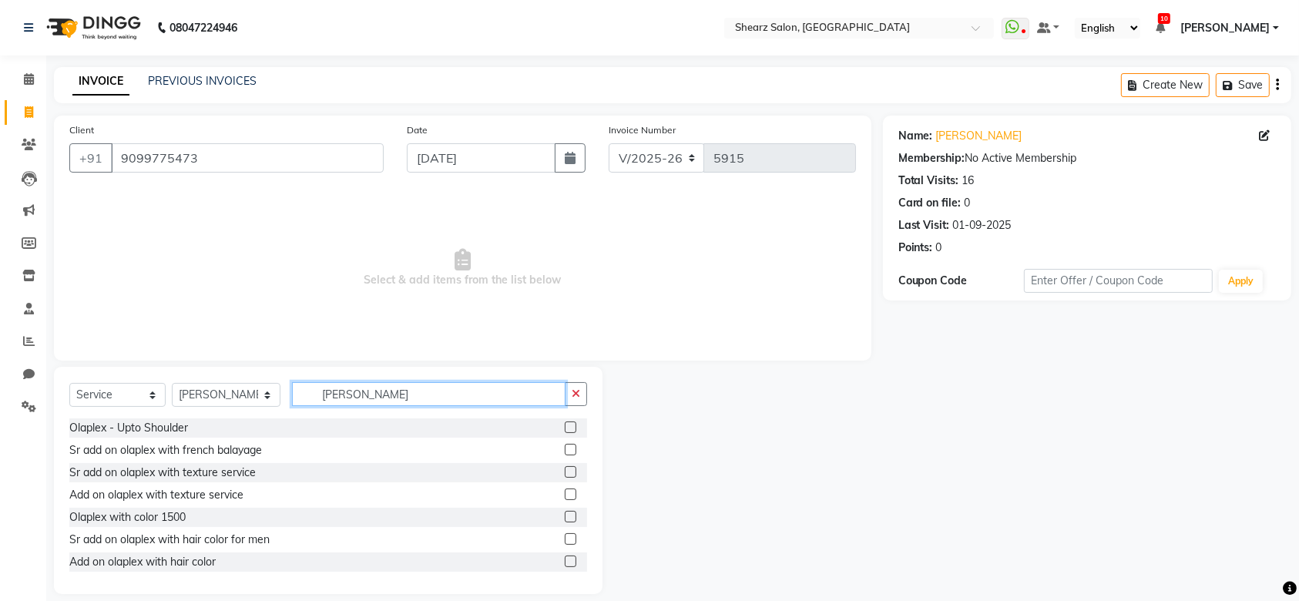
type input "ola p"
click at [565, 471] on label at bounding box center [571, 472] width 12 height 12
click at [565, 471] on input "checkbox" at bounding box center [570, 473] width 10 height 10
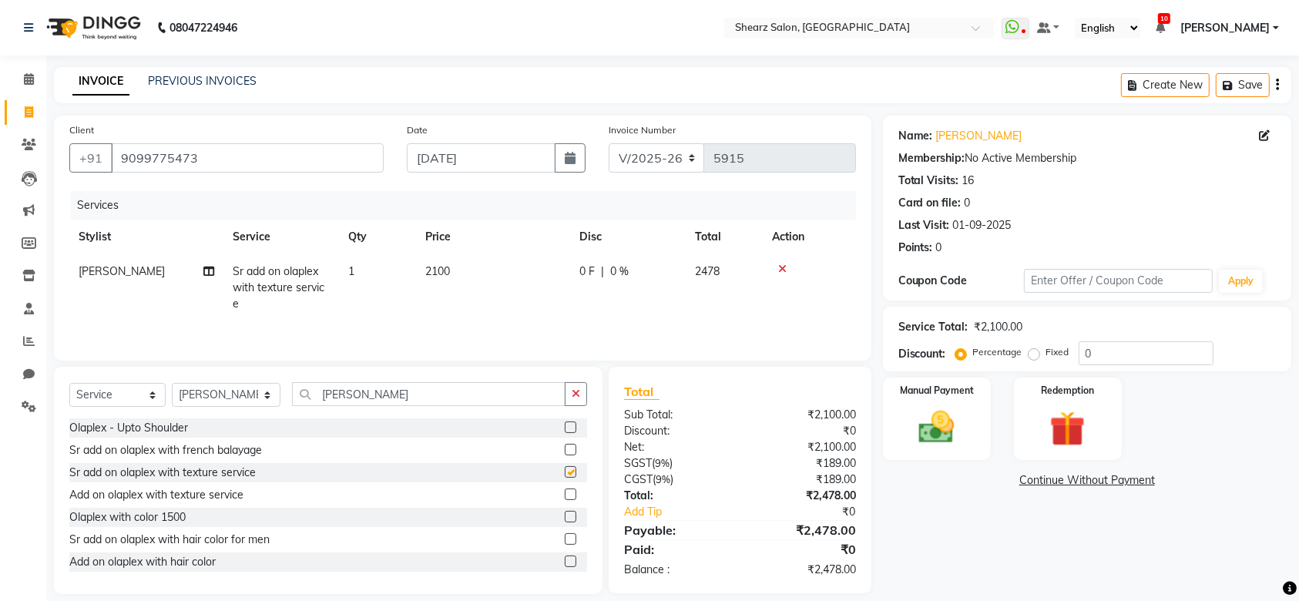
checkbox input "false"
click at [612, 263] on span "0 %" at bounding box center [619, 271] width 18 height 16
select select "77475"
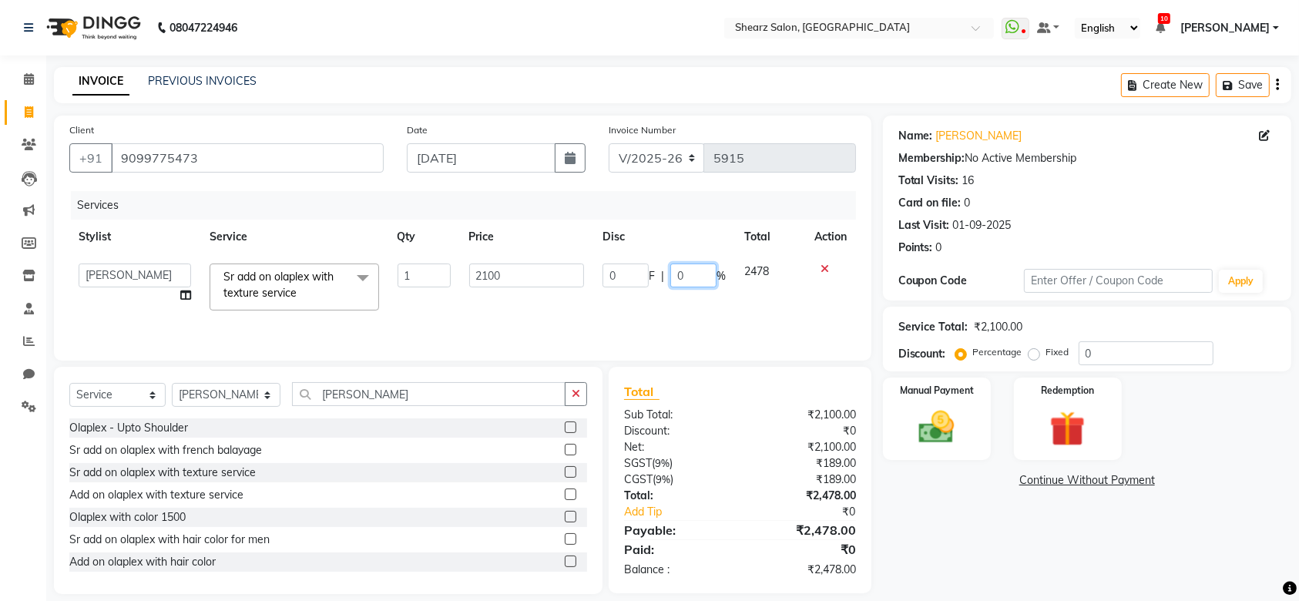
click at [707, 267] on input "0" at bounding box center [693, 275] width 46 height 24
type input "20"
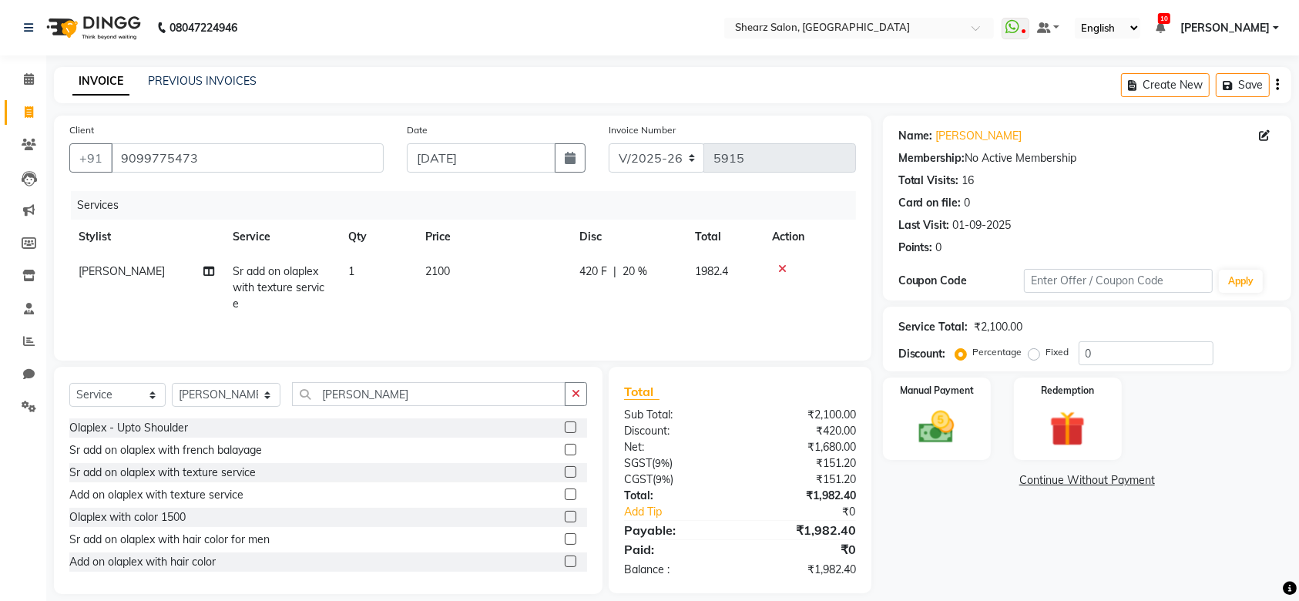
click at [685, 310] on tr "Brijesh Valand Sr add on olaplex with texture service 1 2100 420 F | 20 % 1982.4" at bounding box center [462, 287] width 786 height 67
click at [407, 394] on input "ola p" at bounding box center [428, 394] width 273 height 24
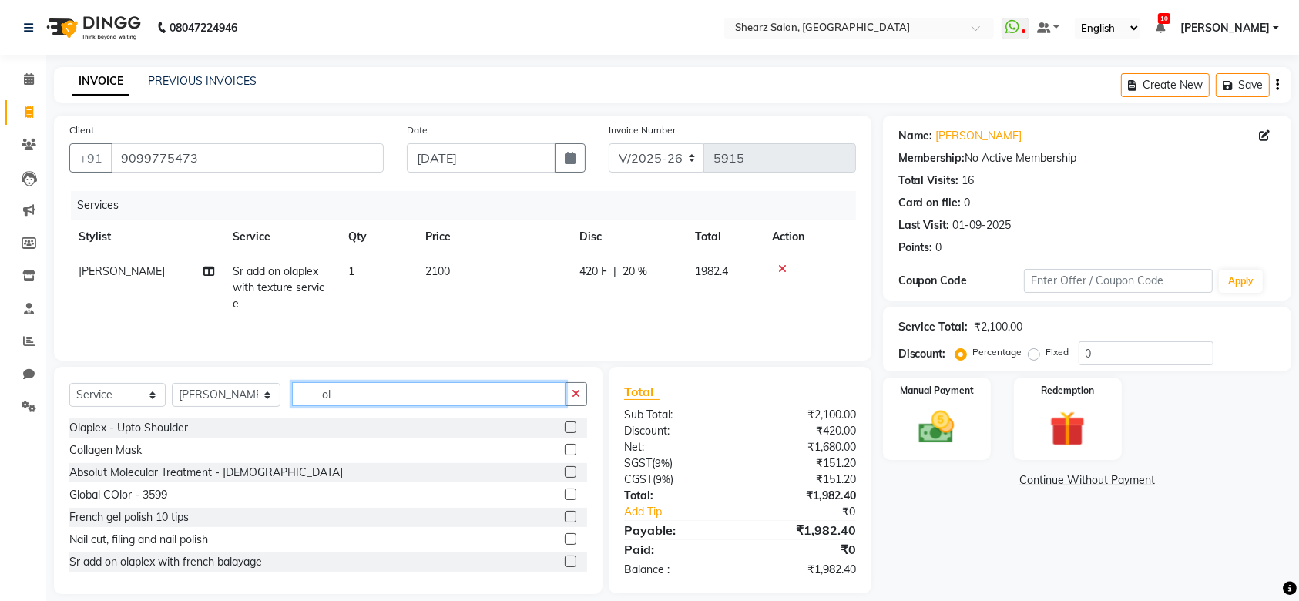
type input "o"
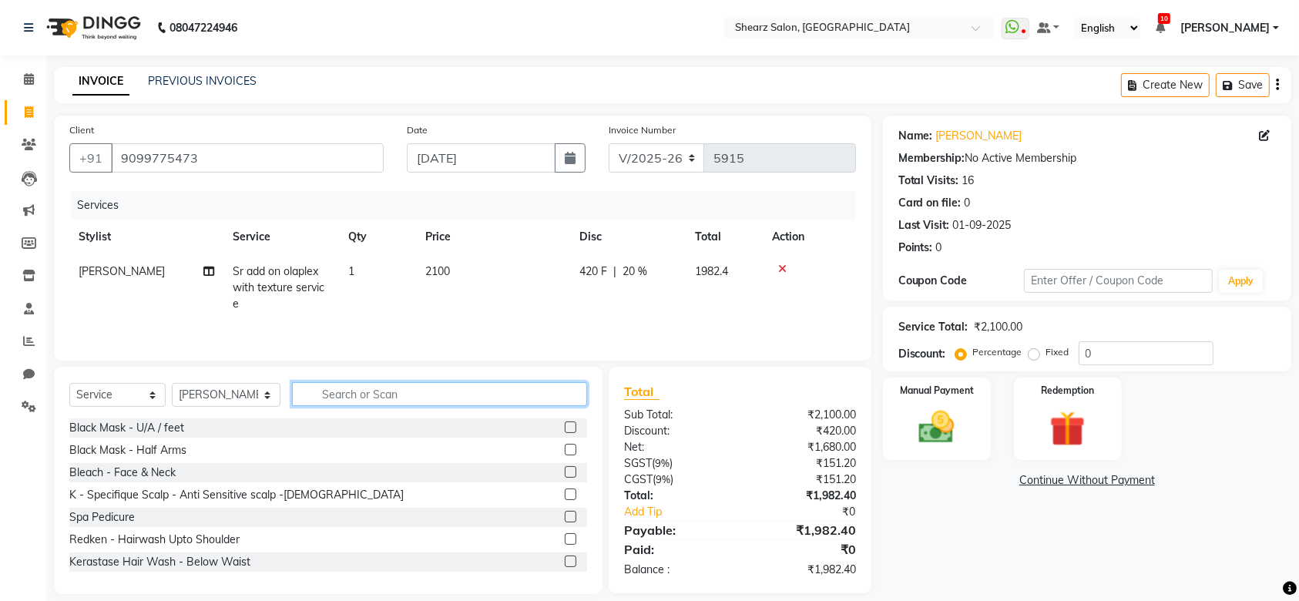
scroll to position [19, 0]
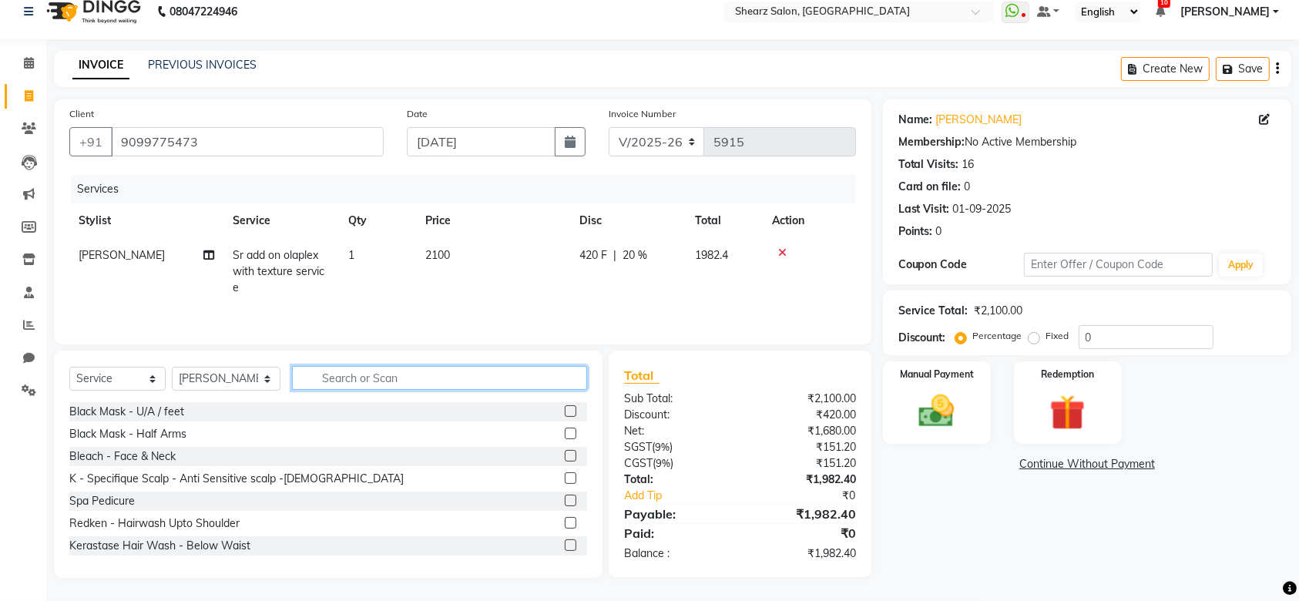
click at [347, 371] on input "text" at bounding box center [439, 378] width 295 height 24
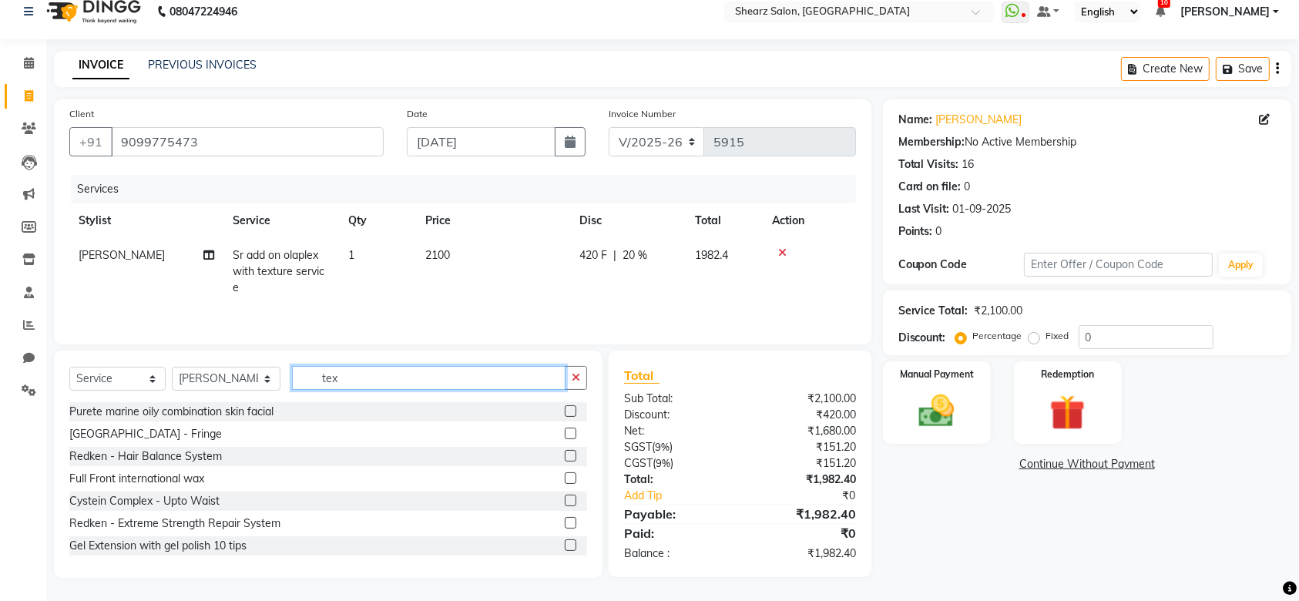
scroll to position [18, 0]
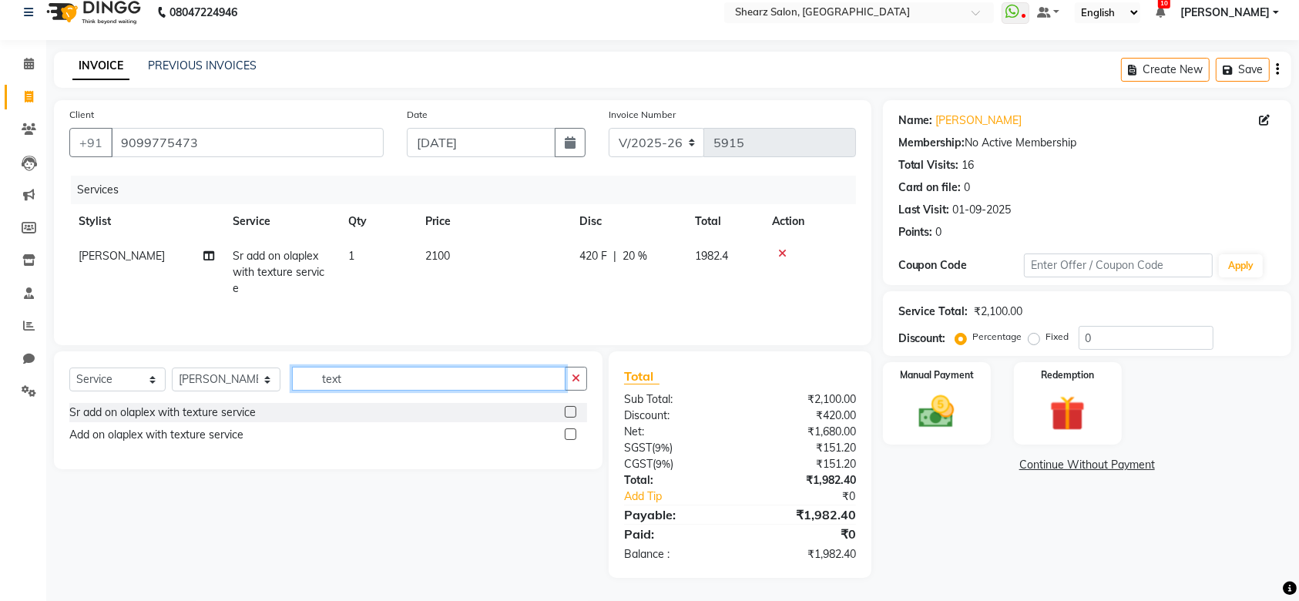
type input "text"
click at [568, 412] on label at bounding box center [571, 412] width 12 height 12
click at [568, 412] on input "checkbox" at bounding box center [570, 412] width 10 height 10
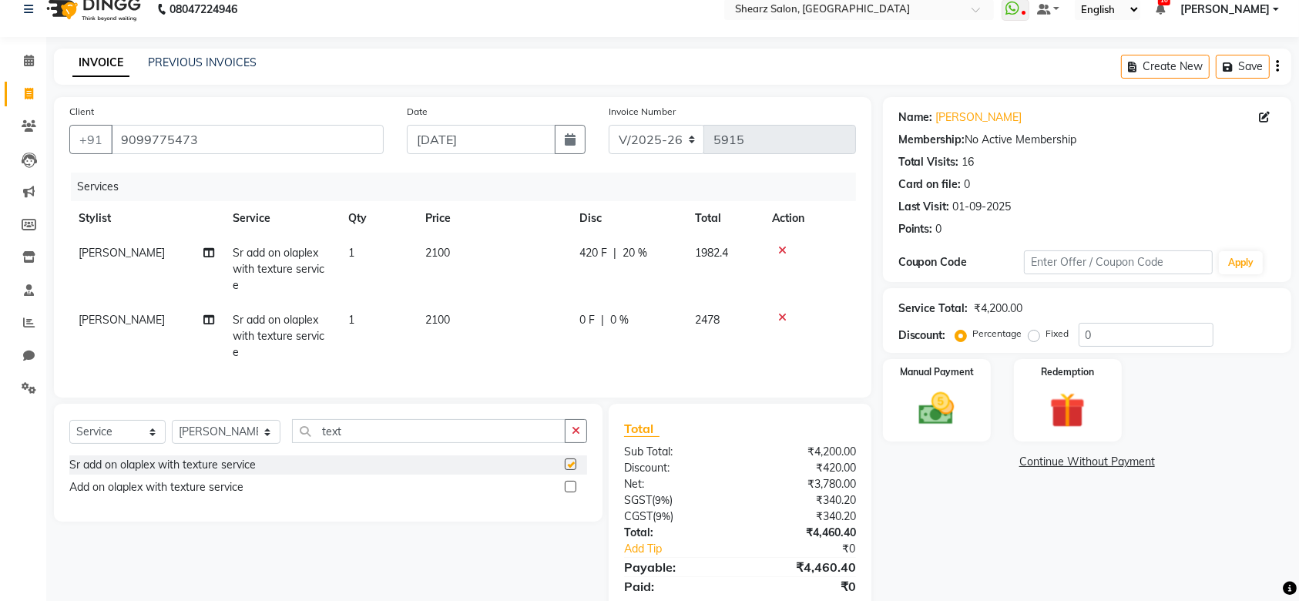
checkbox input "false"
click at [783, 315] on icon at bounding box center [782, 317] width 8 height 11
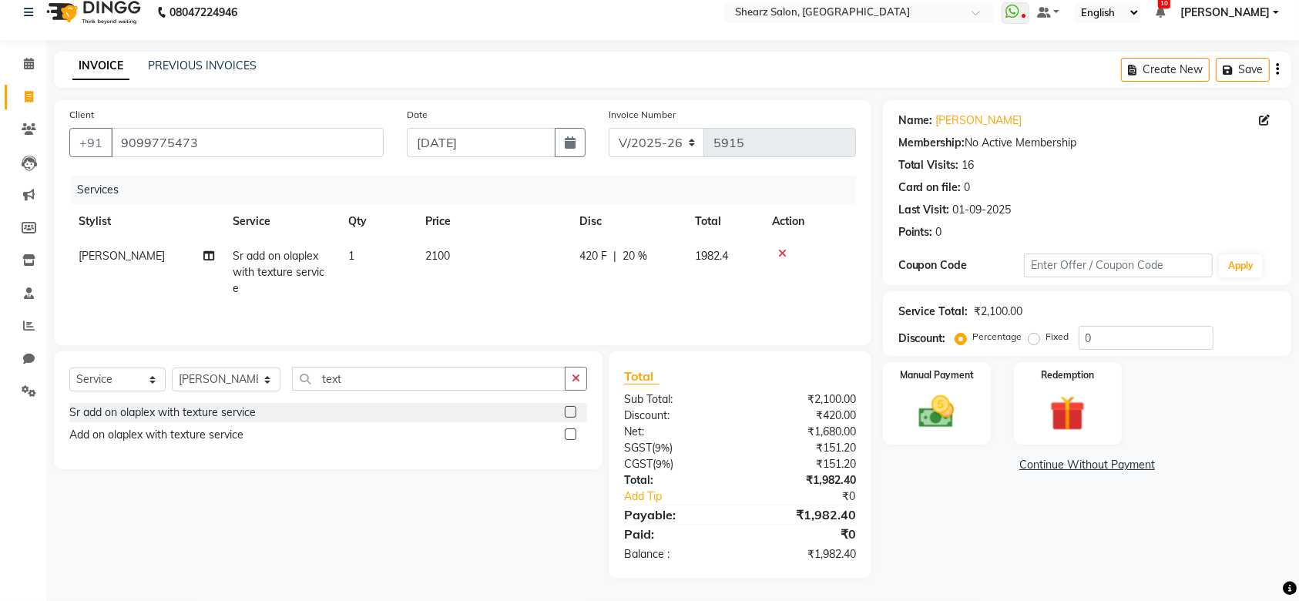
click at [571, 434] on label at bounding box center [571, 434] width 12 height 12
click at [571, 434] on input "checkbox" at bounding box center [570, 435] width 10 height 10
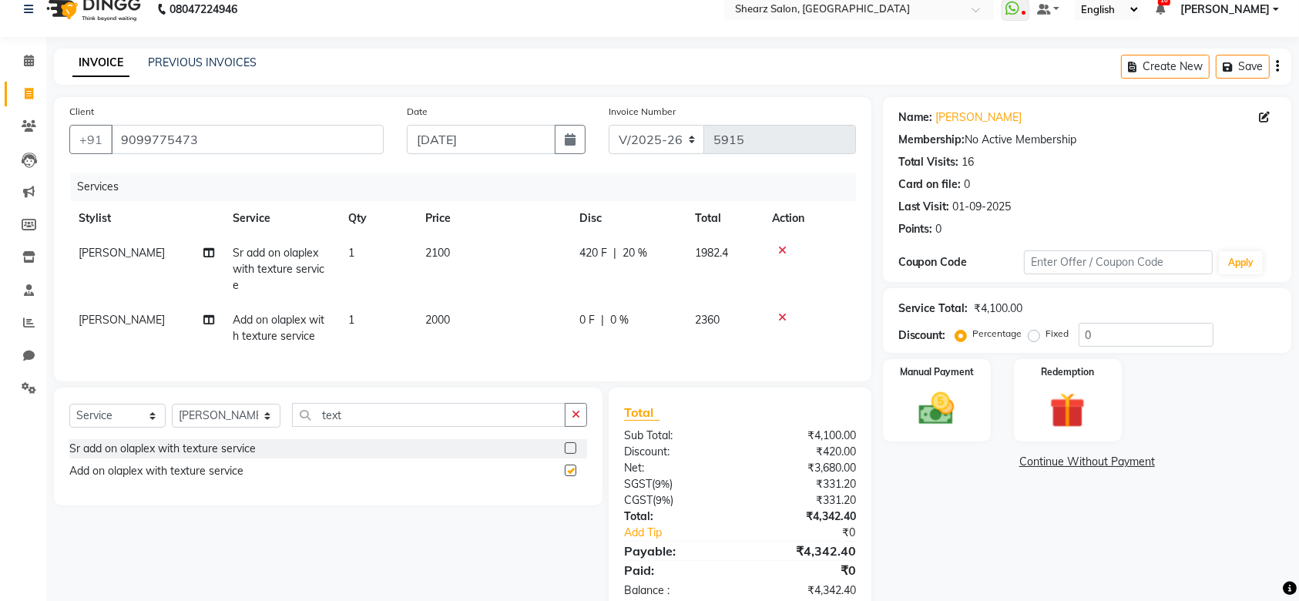
checkbox input "false"
click at [622, 317] on span "0 %" at bounding box center [619, 320] width 18 height 16
select select "77475"
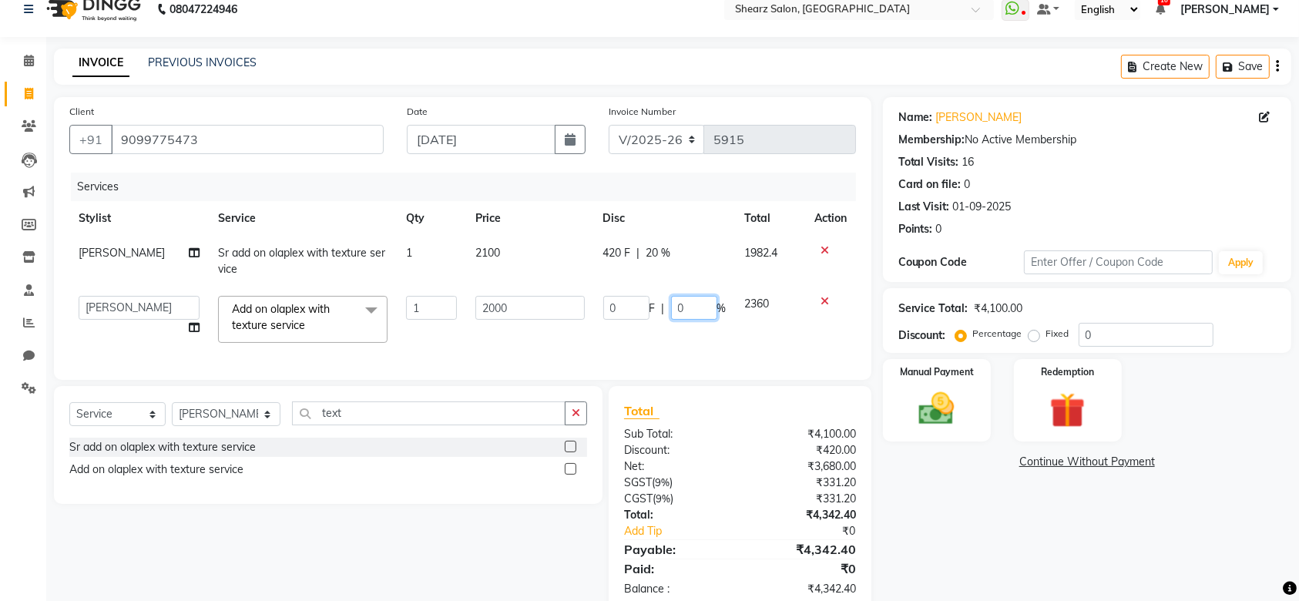
click at [682, 317] on input "0" at bounding box center [694, 308] width 46 height 24
type input "20"
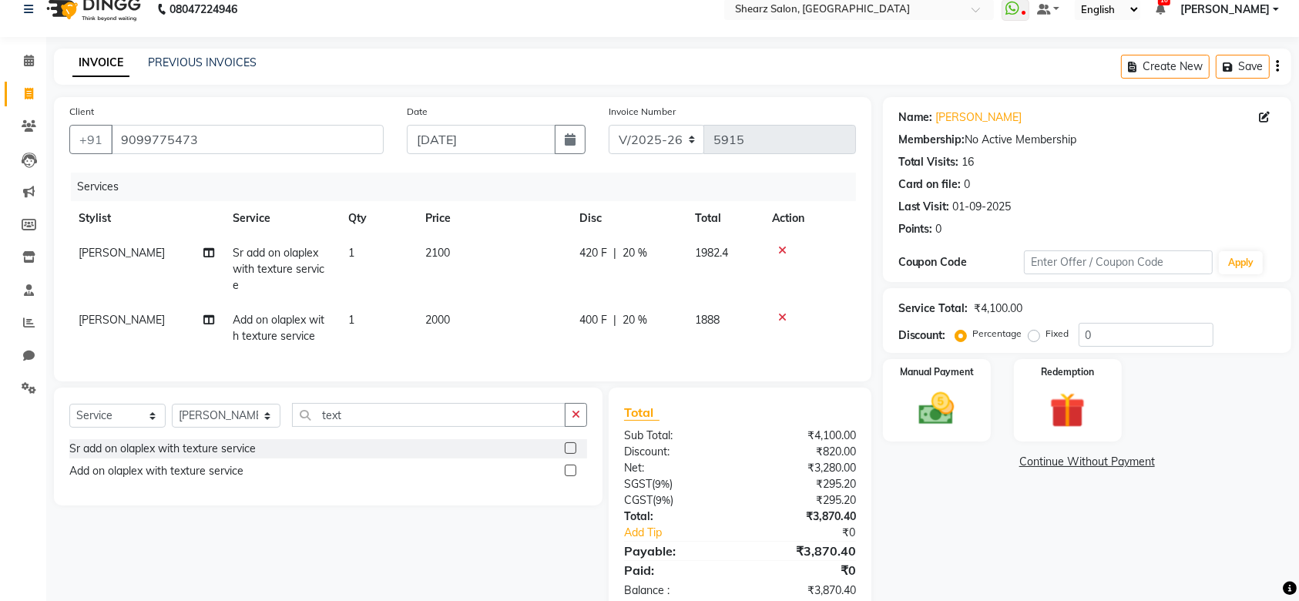
click at [665, 347] on td "400 F | 20 %" at bounding box center [628, 328] width 116 height 51
select select "77475"
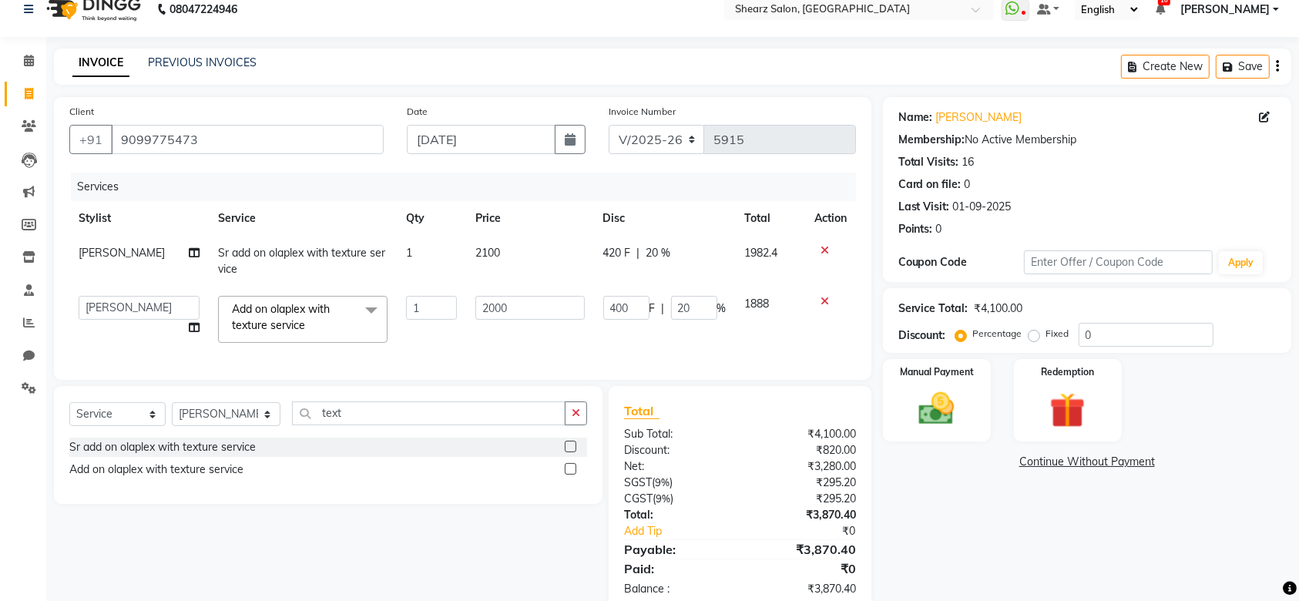
click at [826, 298] on icon at bounding box center [824, 301] width 8 height 11
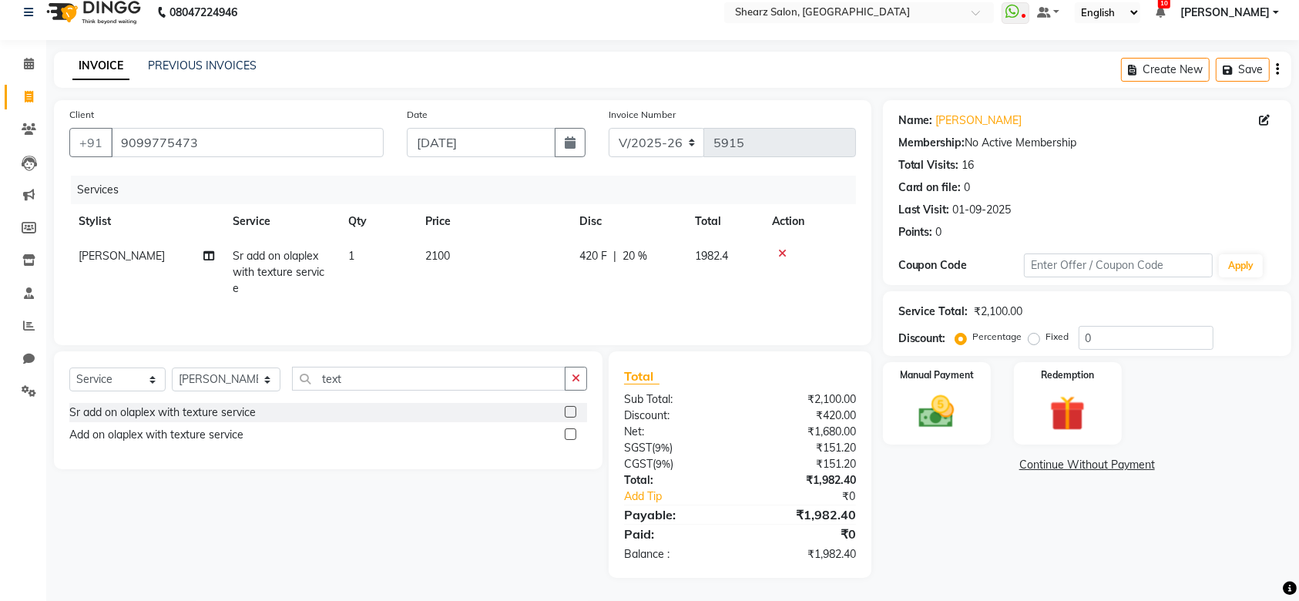
click at [779, 248] on icon at bounding box center [782, 253] width 8 height 11
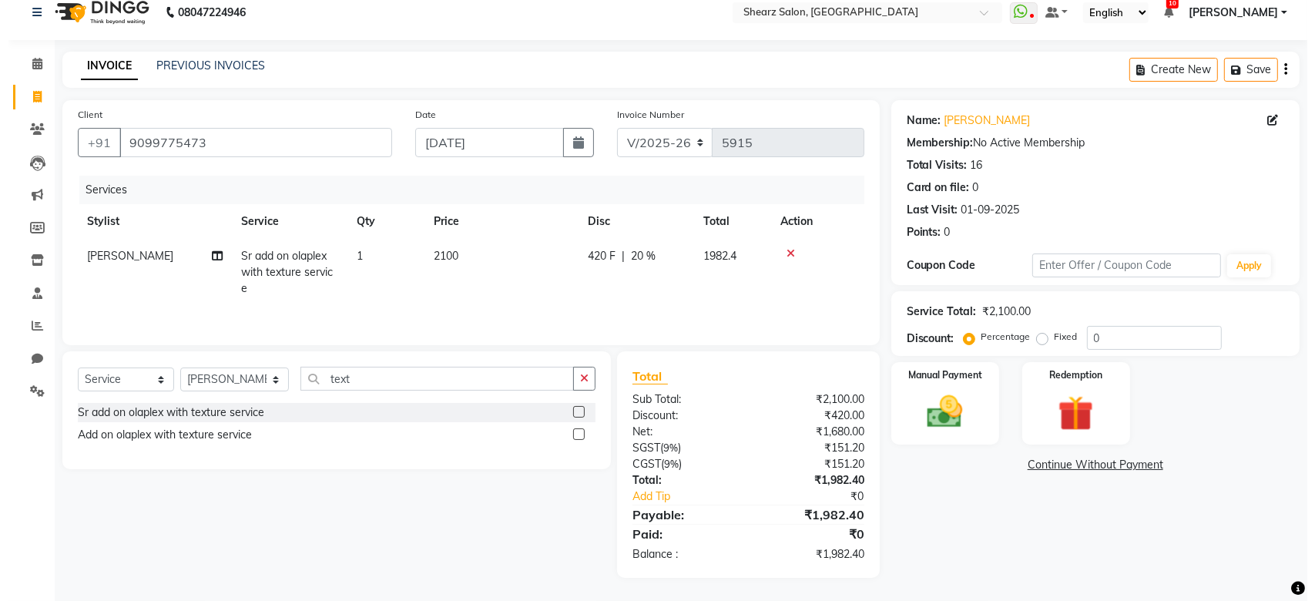
scroll to position [0, 0]
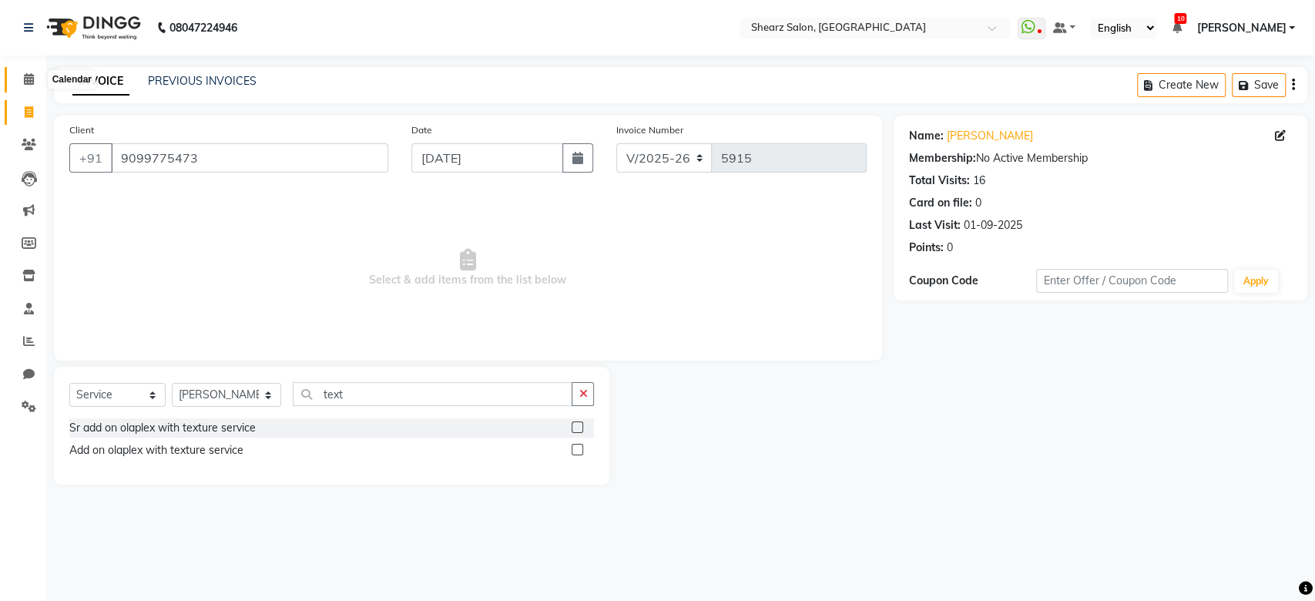
click at [24, 78] on icon at bounding box center [29, 79] width 10 height 12
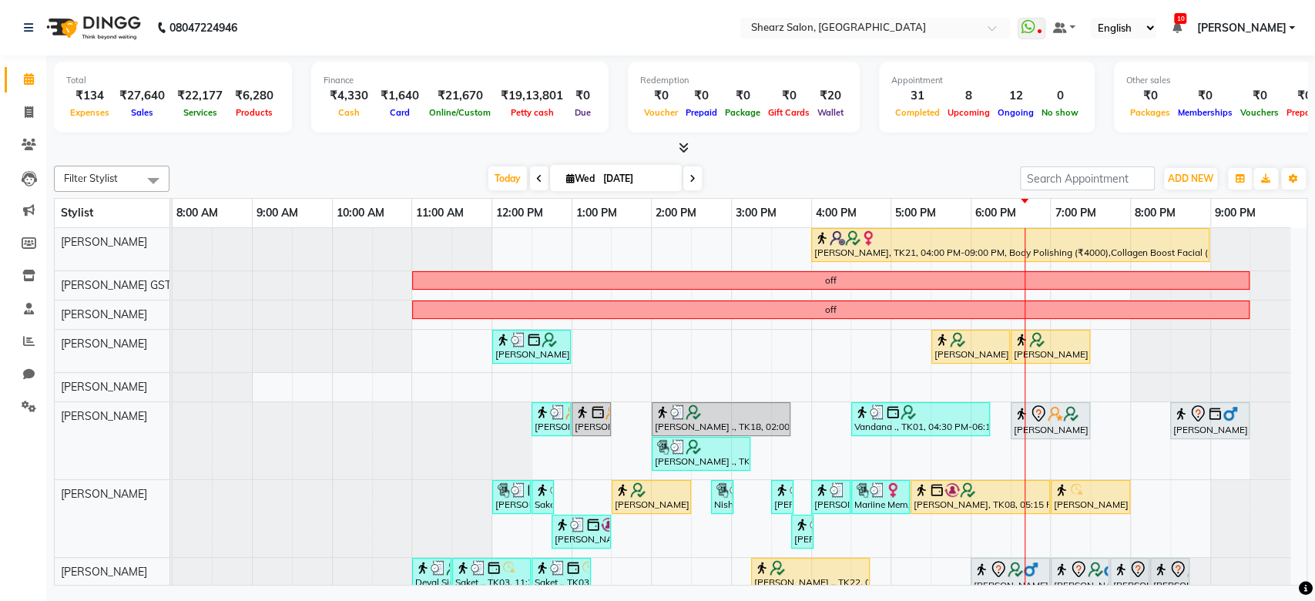
scroll to position [41, 0]
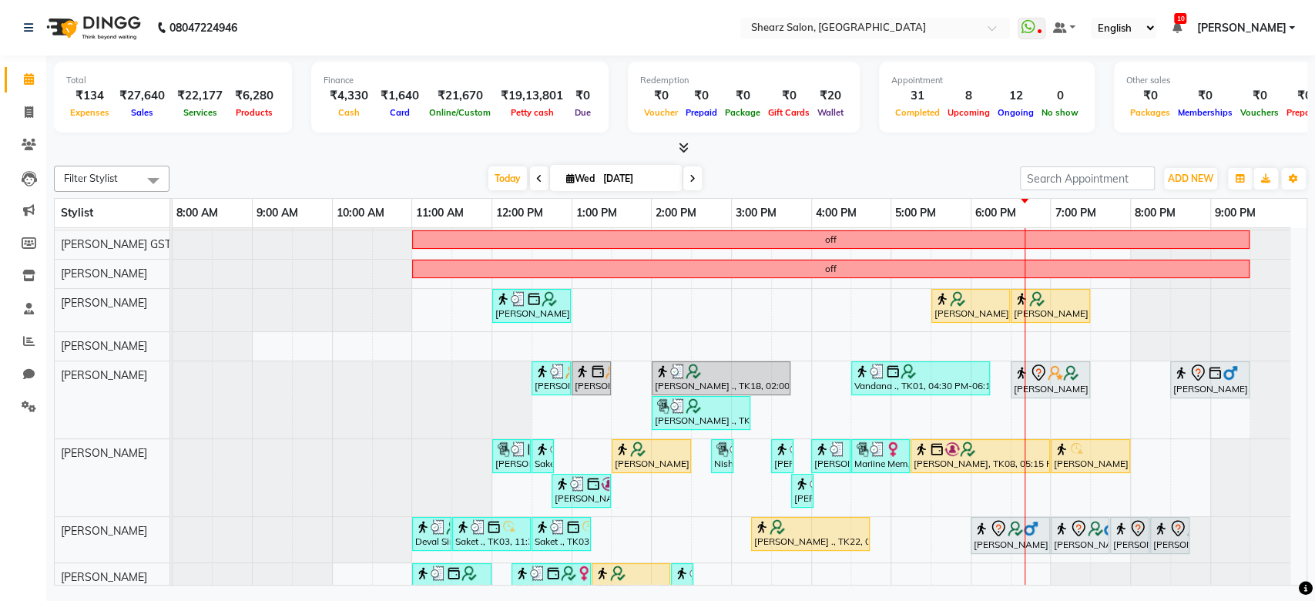
drag, startPoint x: 1289, startPoint y: 554, endPoint x: 1295, endPoint y: 547, distance: 9.3
click at [1295, 547] on div "depanshi chauhan, TK21, 04:00 PM-09:00 PM, Body Polishing (₹4000),Collagen Boos…" at bounding box center [740, 406] width 1134 height 357
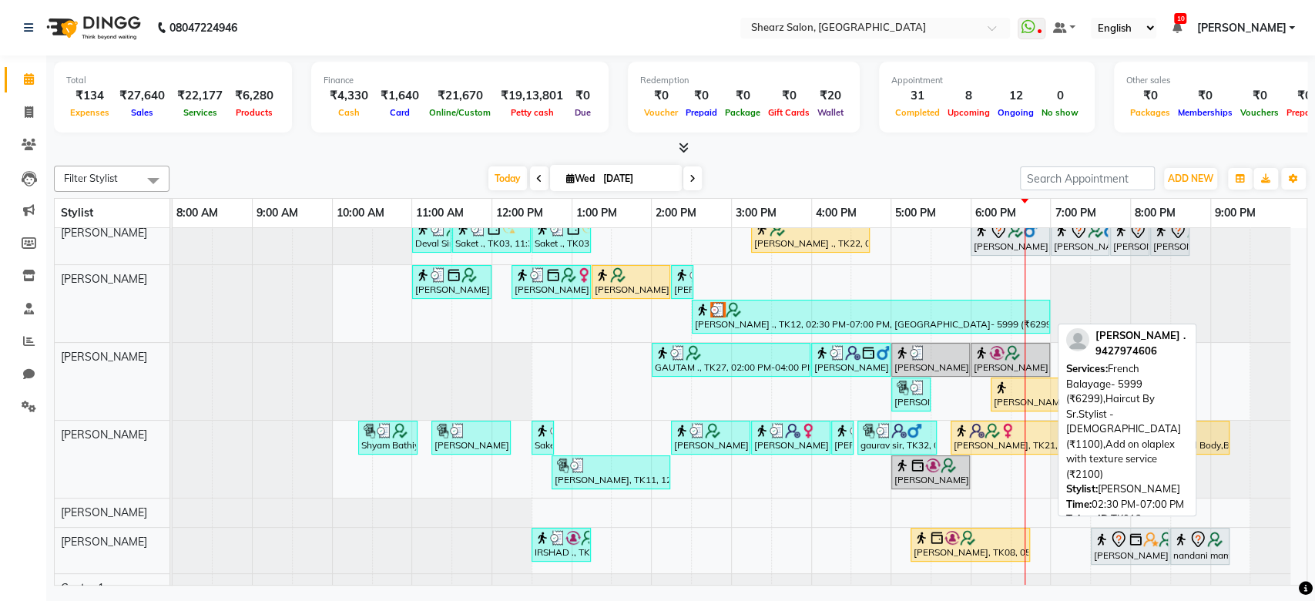
click at [847, 320] on div "SARA KHODASKAR ., TK12, 02:30 PM-07:00 PM, French Balayage- 5999 (₹6299),Haircu…" at bounding box center [870, 316] width 355 height 29
select select "3"
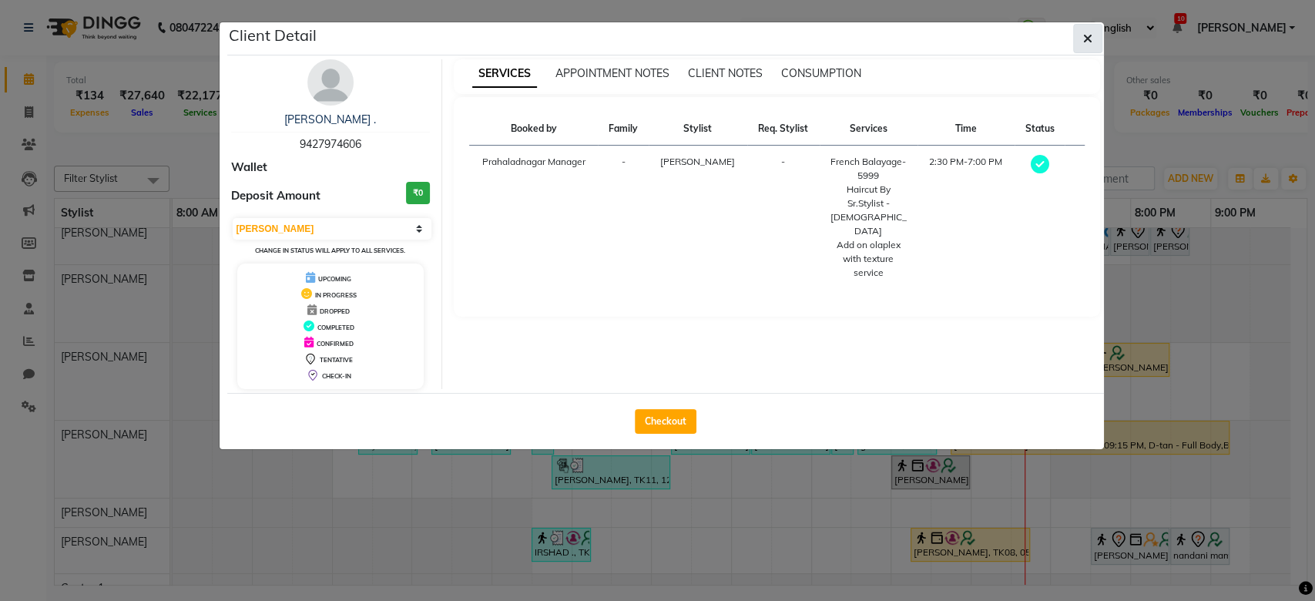
click at [1087, 38] on icon "button" at bounding box center [1087, 38] width 9 height 12
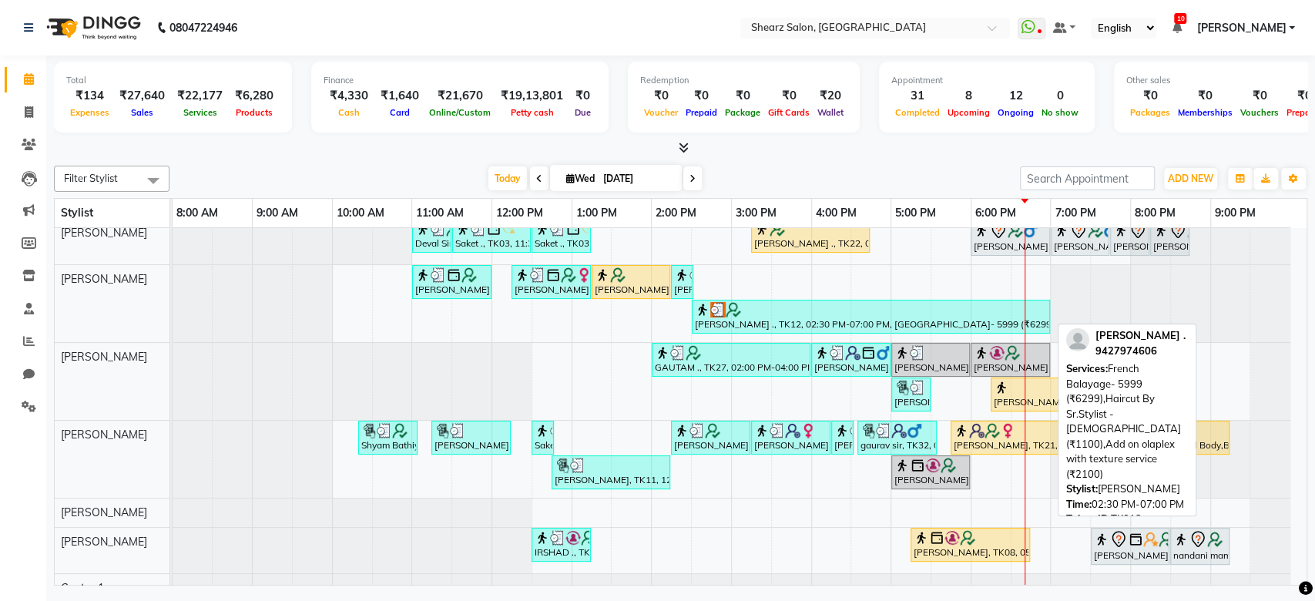
click at [861, 308] on div at bounding box center [871, 309] width 352 height 15
select select "3"
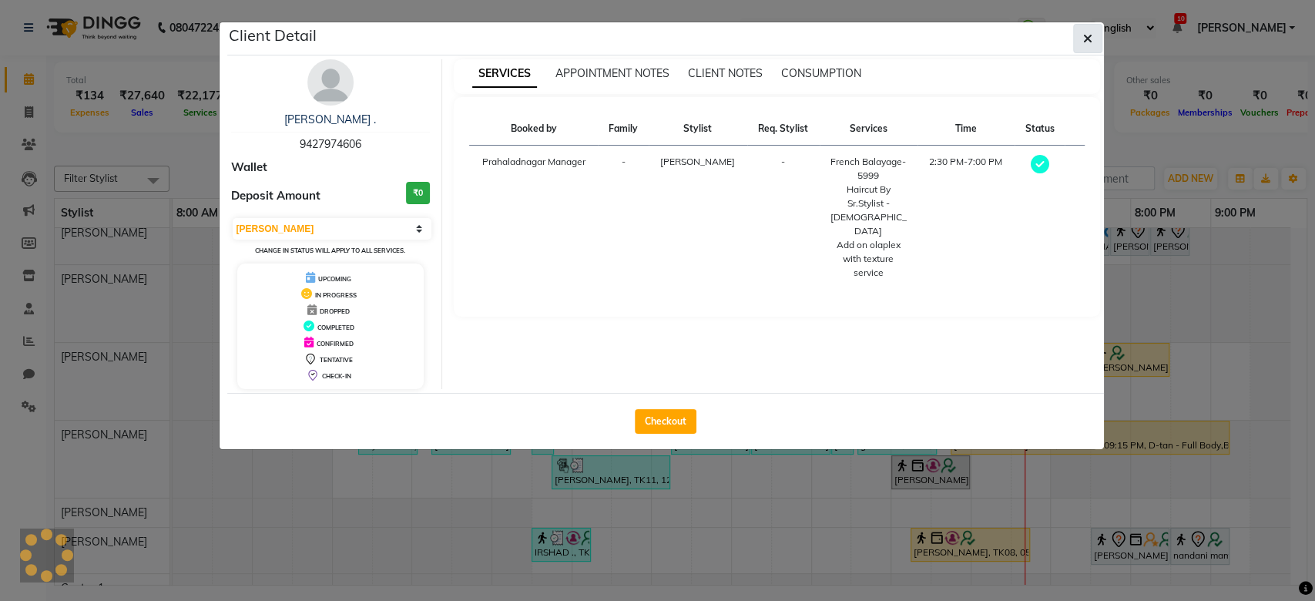
click at [1094, 41] on button "button" at bounding box center [1087, 38] width 29 height 29
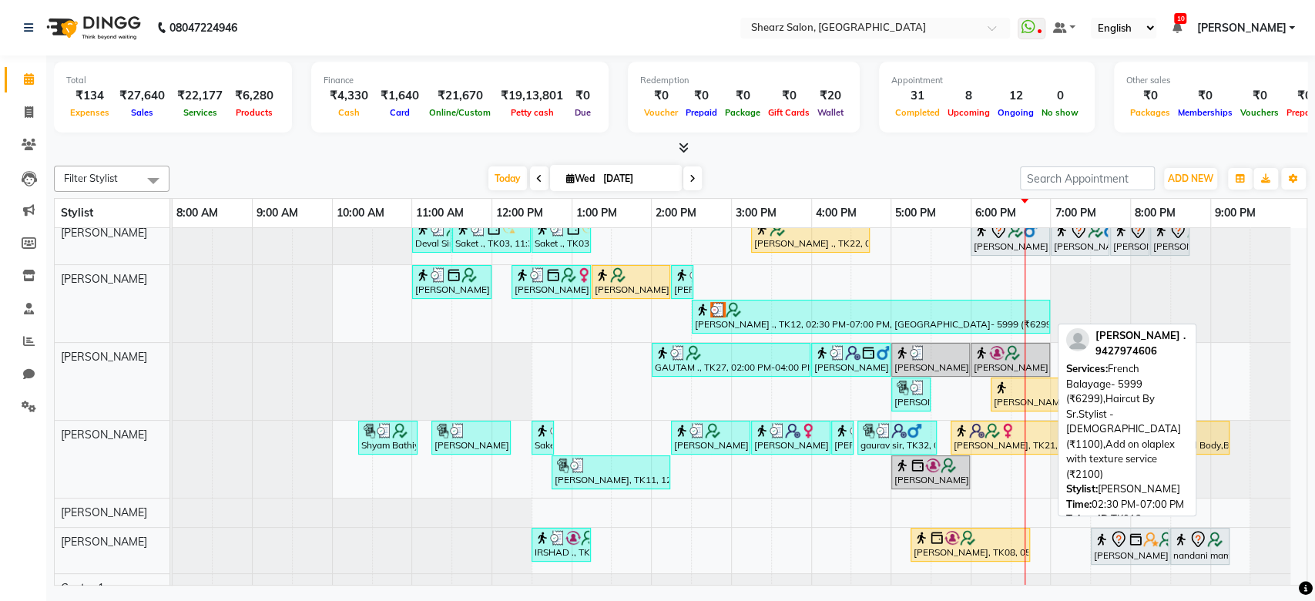
click at [820, 320] on div "SARA KHODASKAR ., TK12, 02:30 PM-07:00 PM, French Balayage- 5999 (₹6299),Haircu…" at bounding box center [870, 316] width 355 height 29
select select "3"
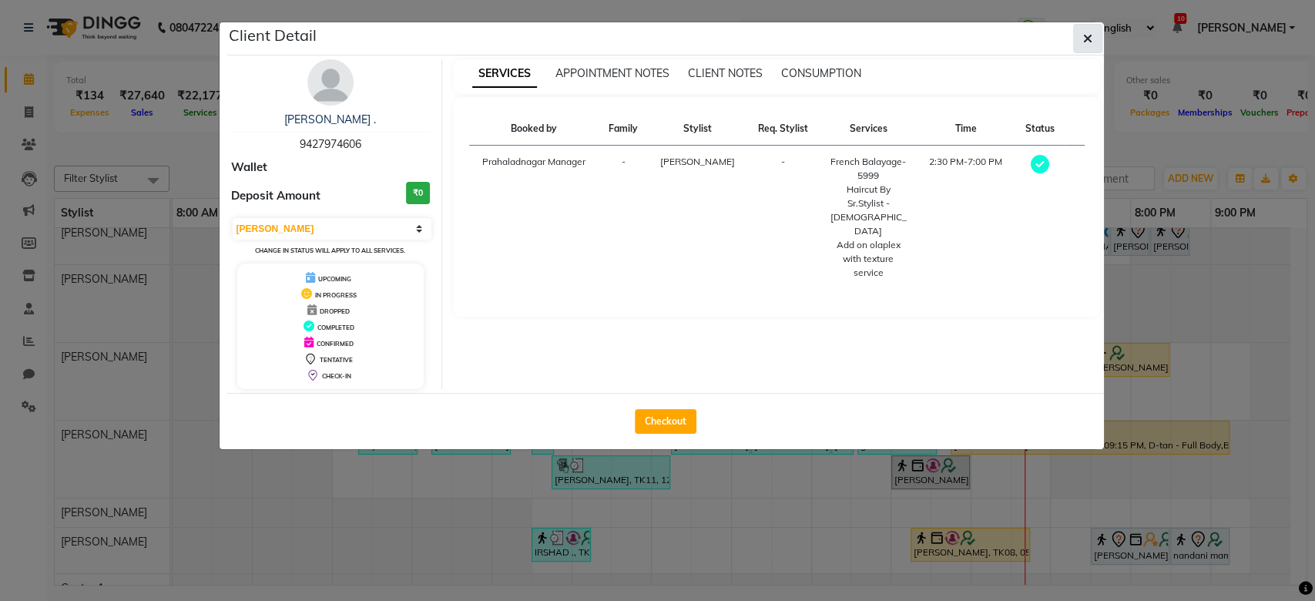
click at [1089, 41] on icon "button" at bounding box center [1087, 38] width 9 height 12
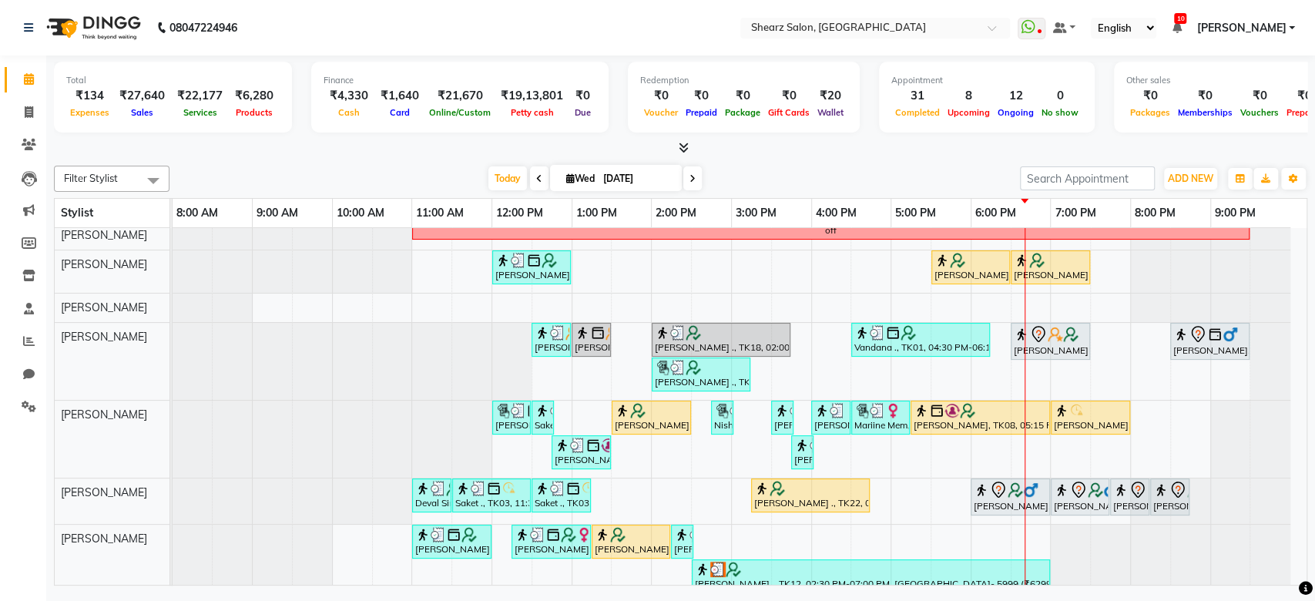
scroll to position [0, 0]
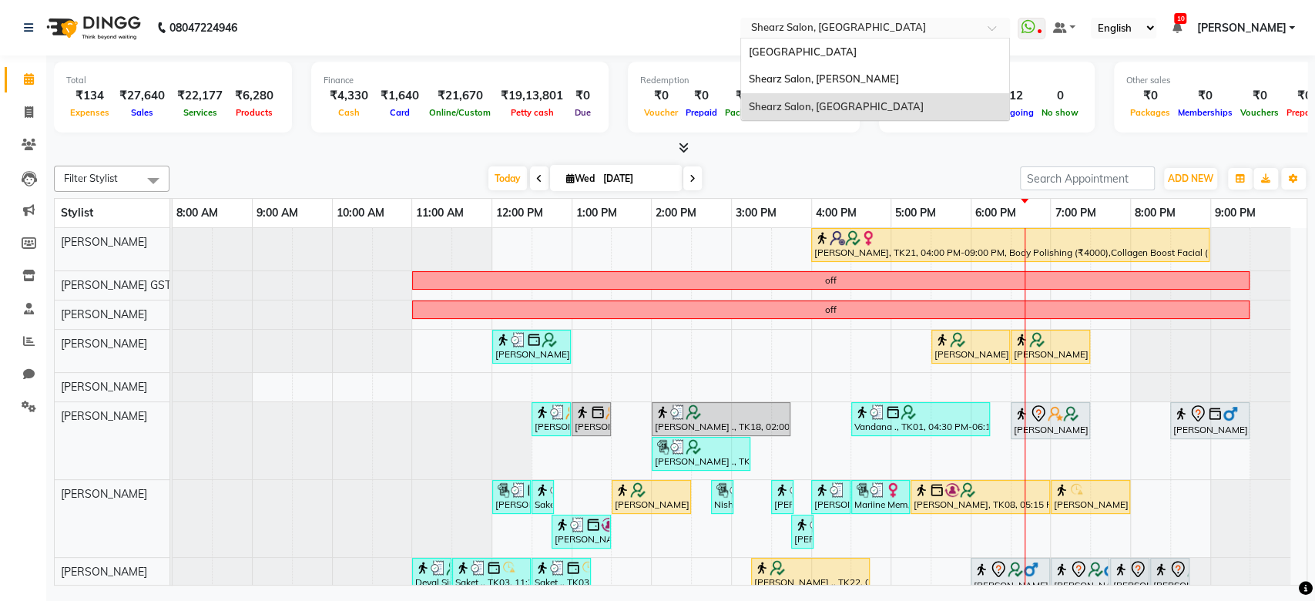
drag, startPoint x: 864, startPoint y: 33, endPoint x: 864, endPoint y: 72, distance: 38.5
click at [864, 39] on ng-select "Select Location × Shearz Salon, Prahaladnagar Shearz Salon Ho, Corporate Road S…" at bounding box center [875, 28] width 270 height 21
click at [864, 72] on span "Shearz Salon, [PERSON_NAME]" at bounding box center [824, 78] width 150 height 12
